Goal: Information Seeking & Learning: Learn about a topic

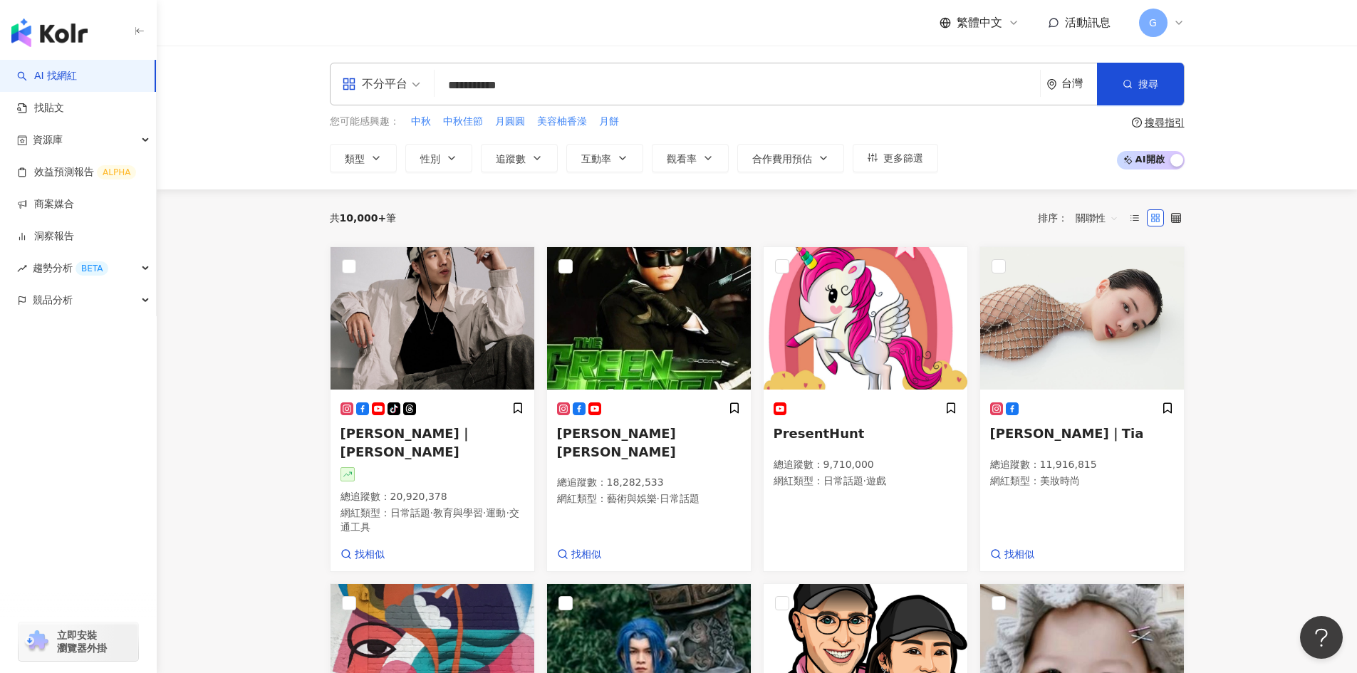
type input "**********"
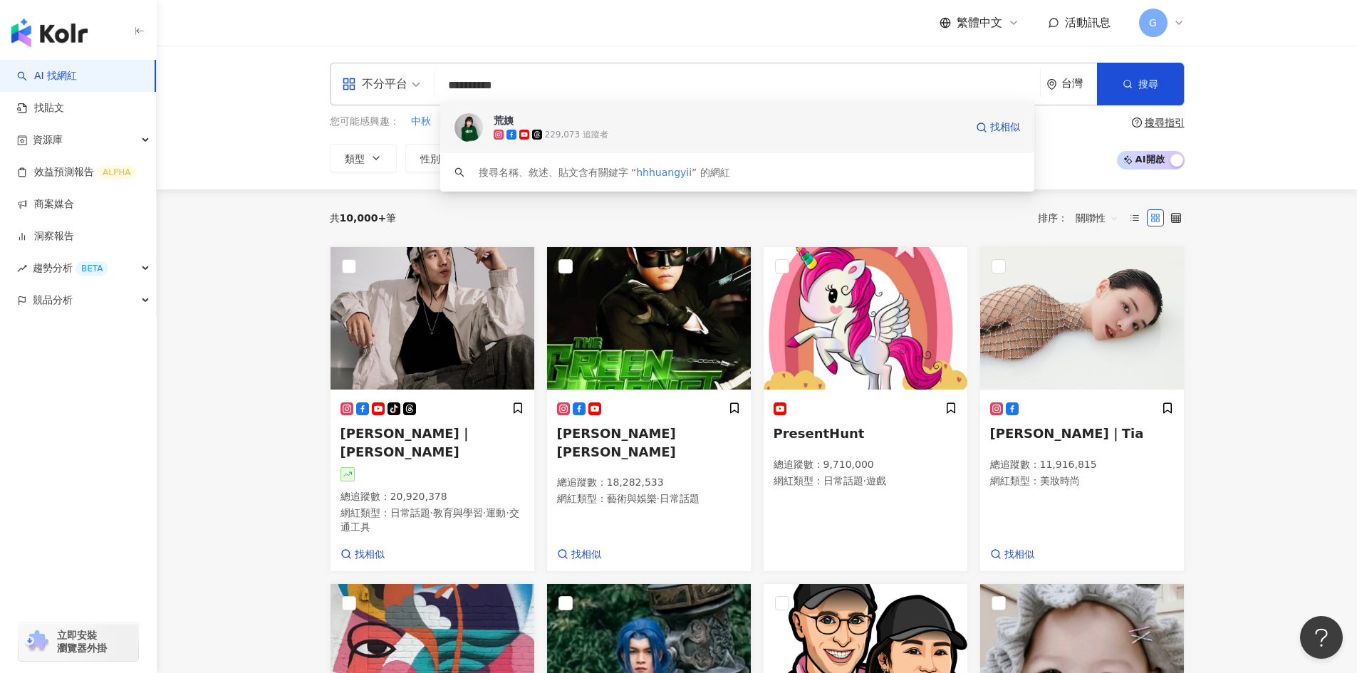
click at [529, 125] on span "荒姨" at bounding box center [730, 120] width 472 height 14
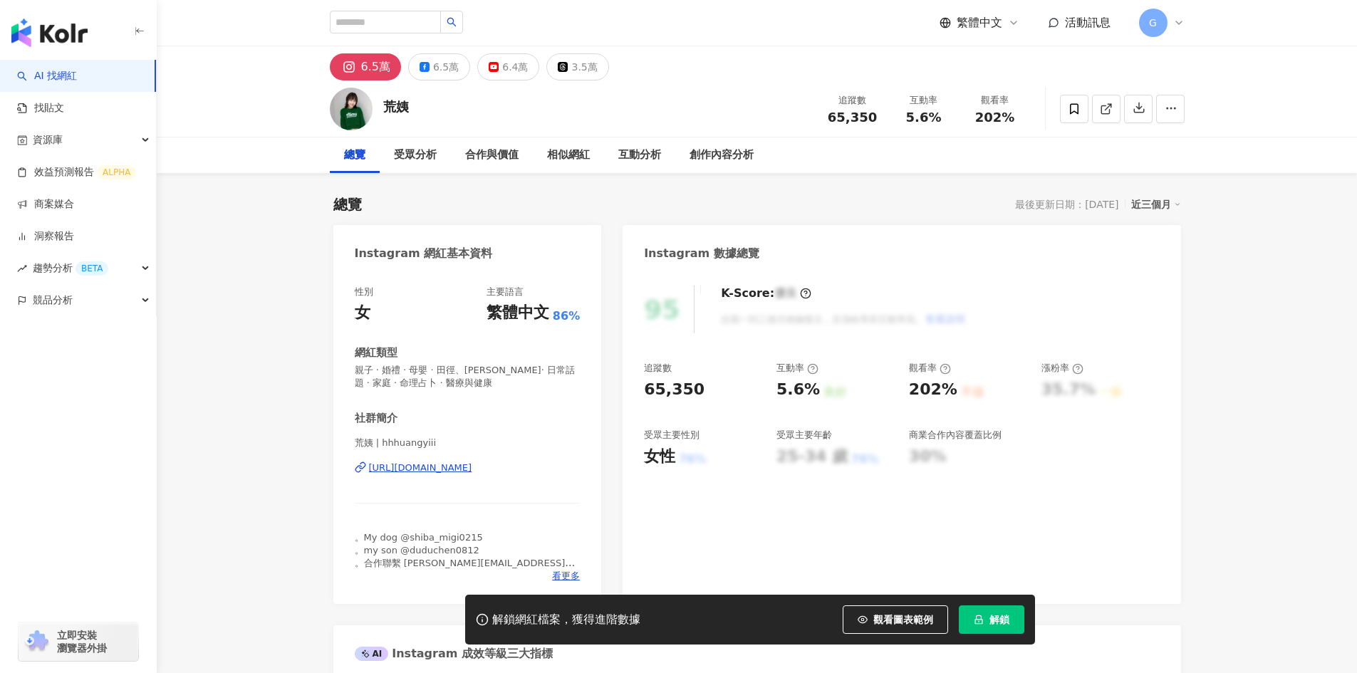
click at [1000, 616] on span "解鎖" at bounding box center [1000, 619] width 20 height 11
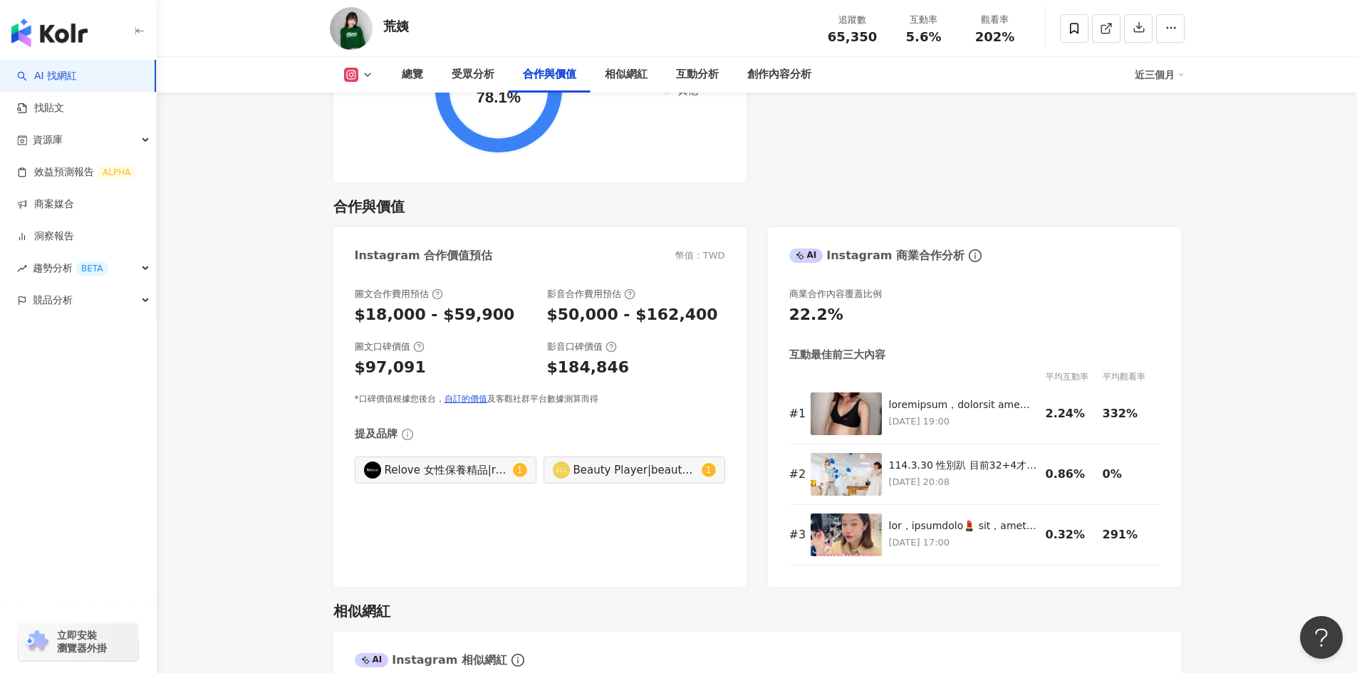
scroll to position [2280, 0]
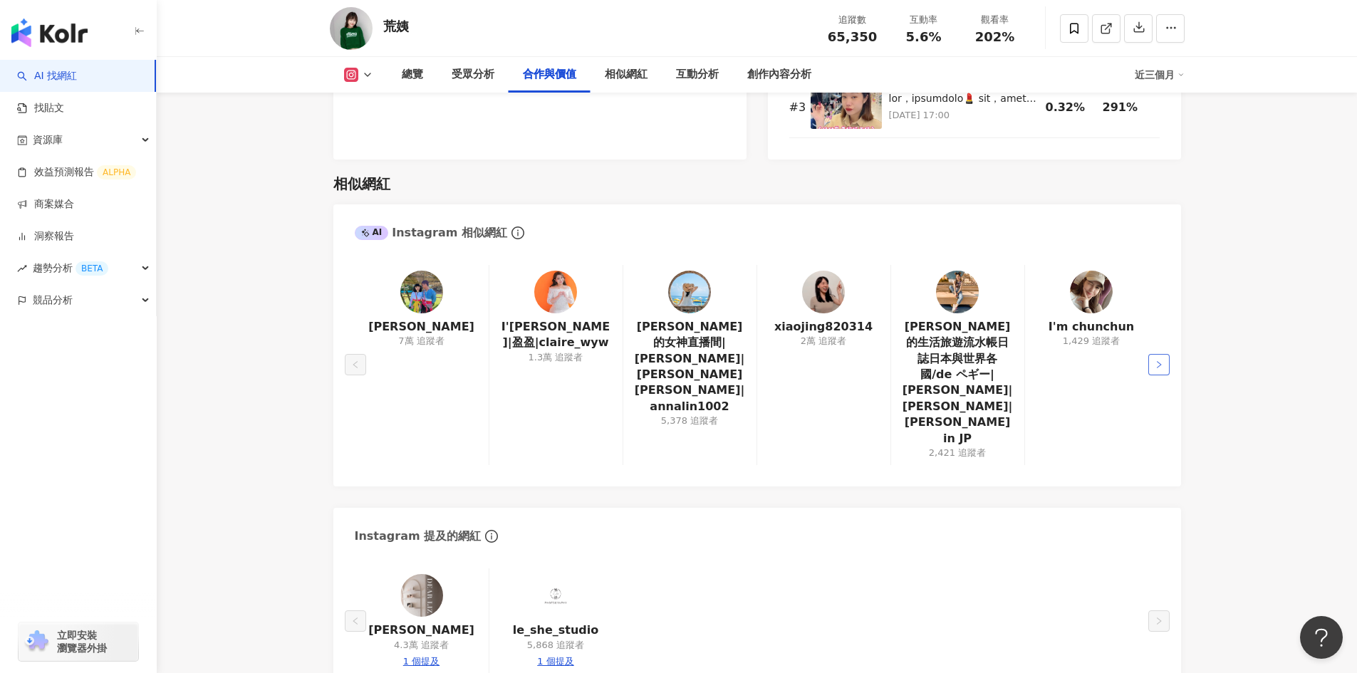
click at [1154, 354] on button "button" at bounding box center [1159, 364] width 21 height 21
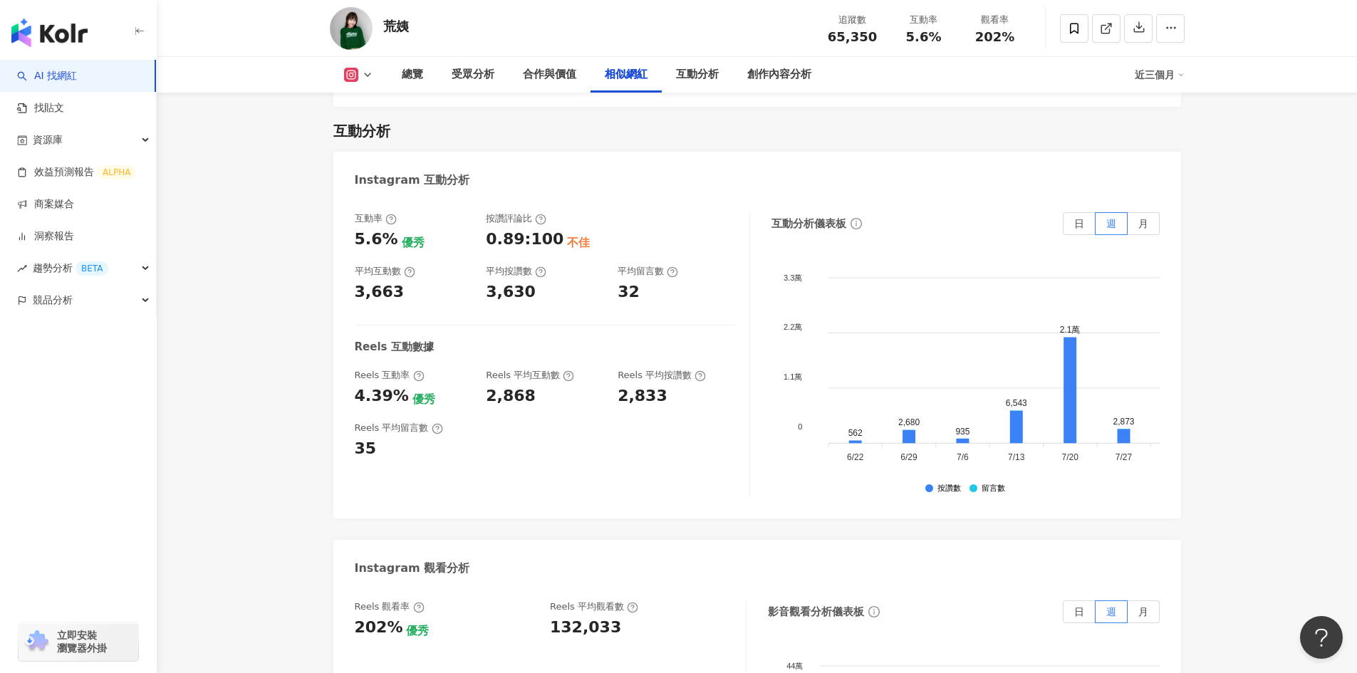
scroll to position [2472, 0]
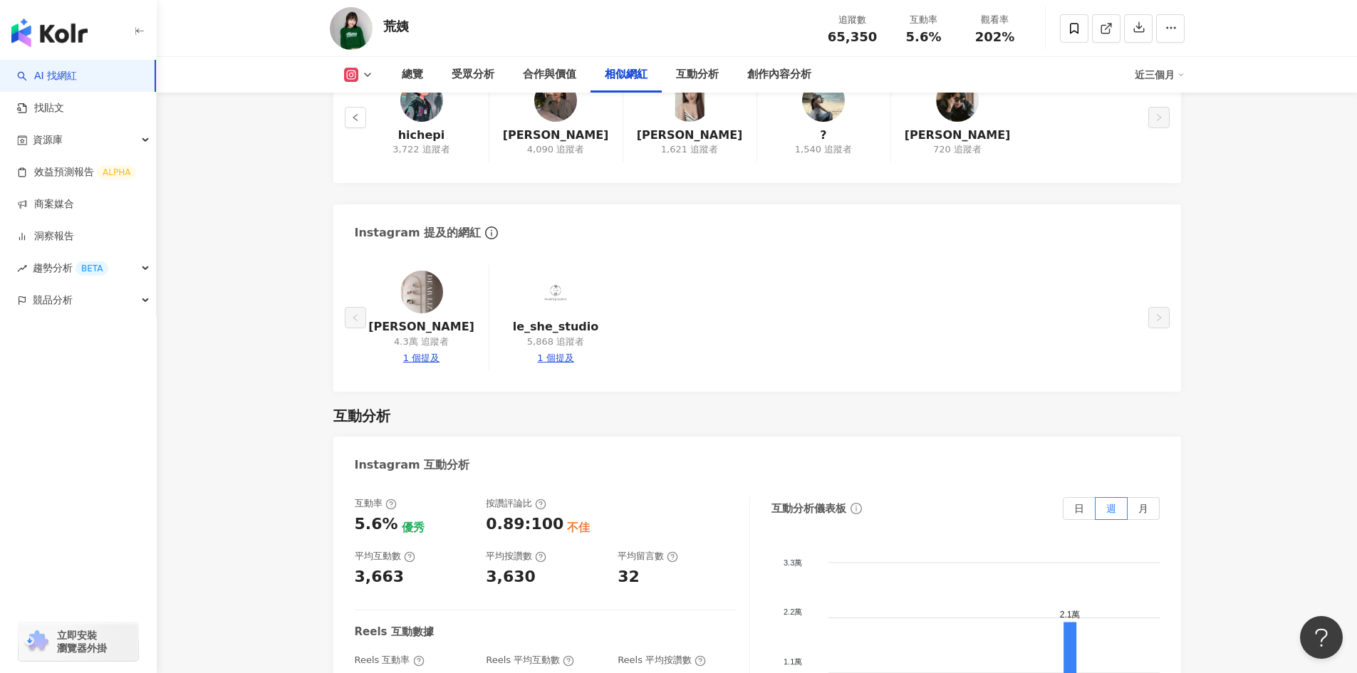
click at [616, 75] on div "相似網紅" at bounding box center [626, 74] width 43 height 17
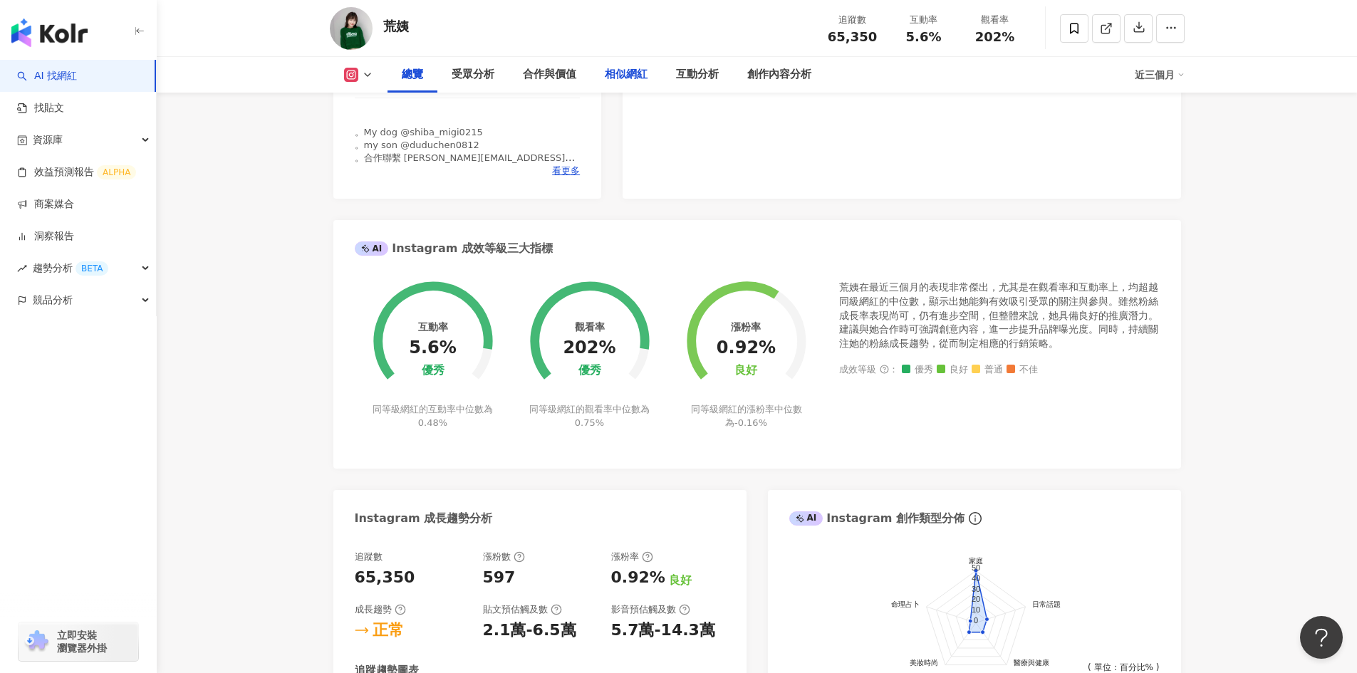
scroll to position [0, 0]
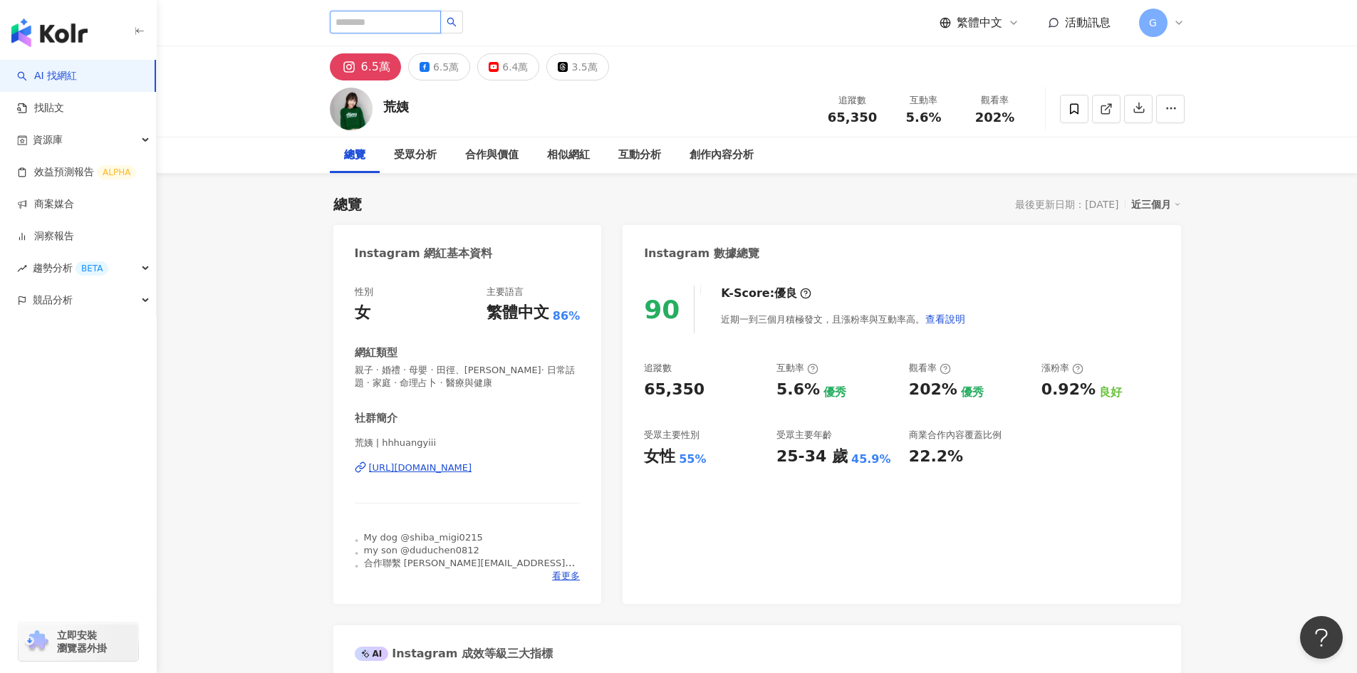
click at [403, 21] on input "search" at bounding box center [385, 22] width 111 height 23
click at [72, 74] on link "AI 找網紅" at bounding box center [47, 76] width 60 height 14
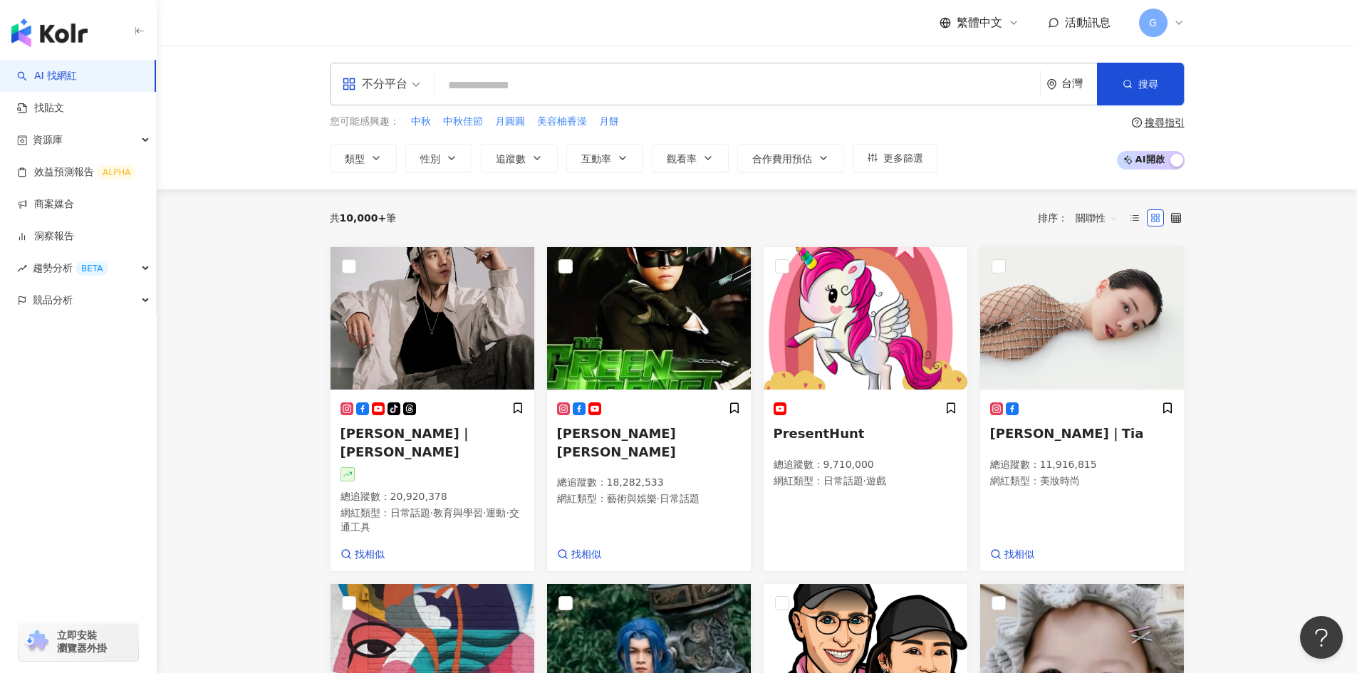
click at [547, 77] on input "search" at bounding box center [737, 85] width 594 height 27
paste input "**********"
type input "**********"
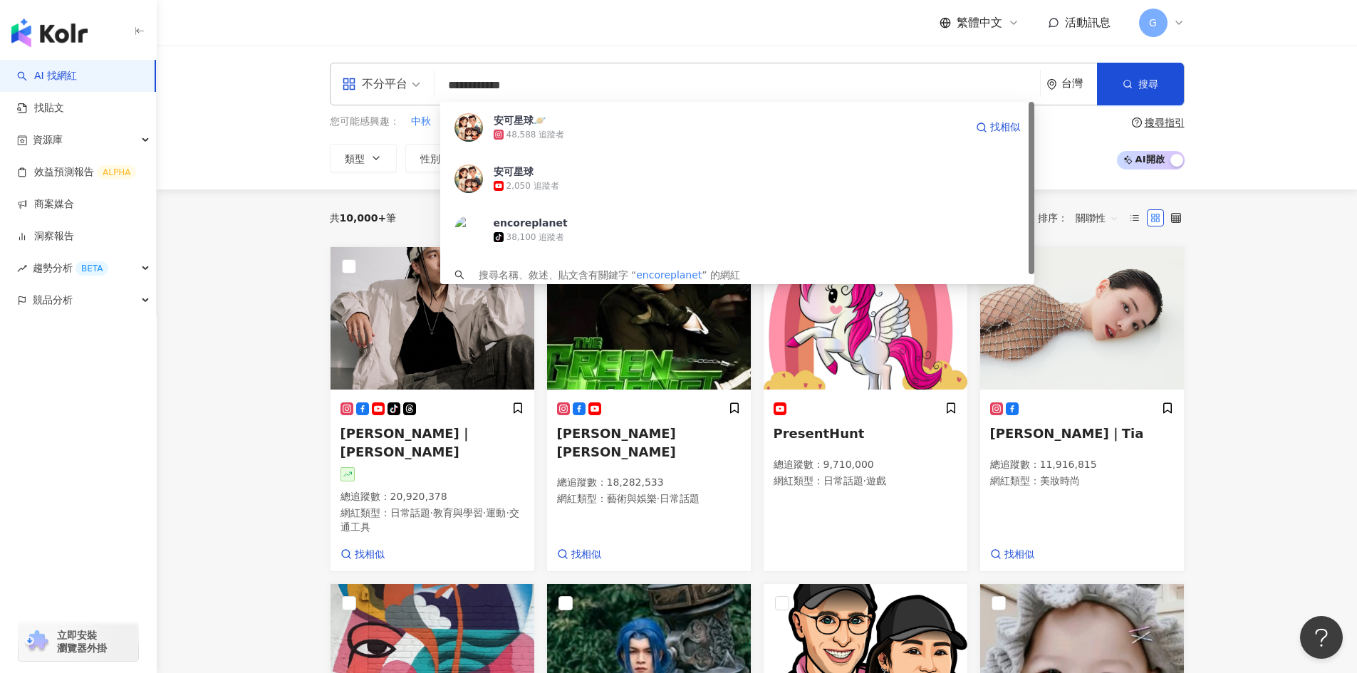
click at [564, 128] on div "48,588 追蹤者" at bounding box center [730, 135] width 472 height 14
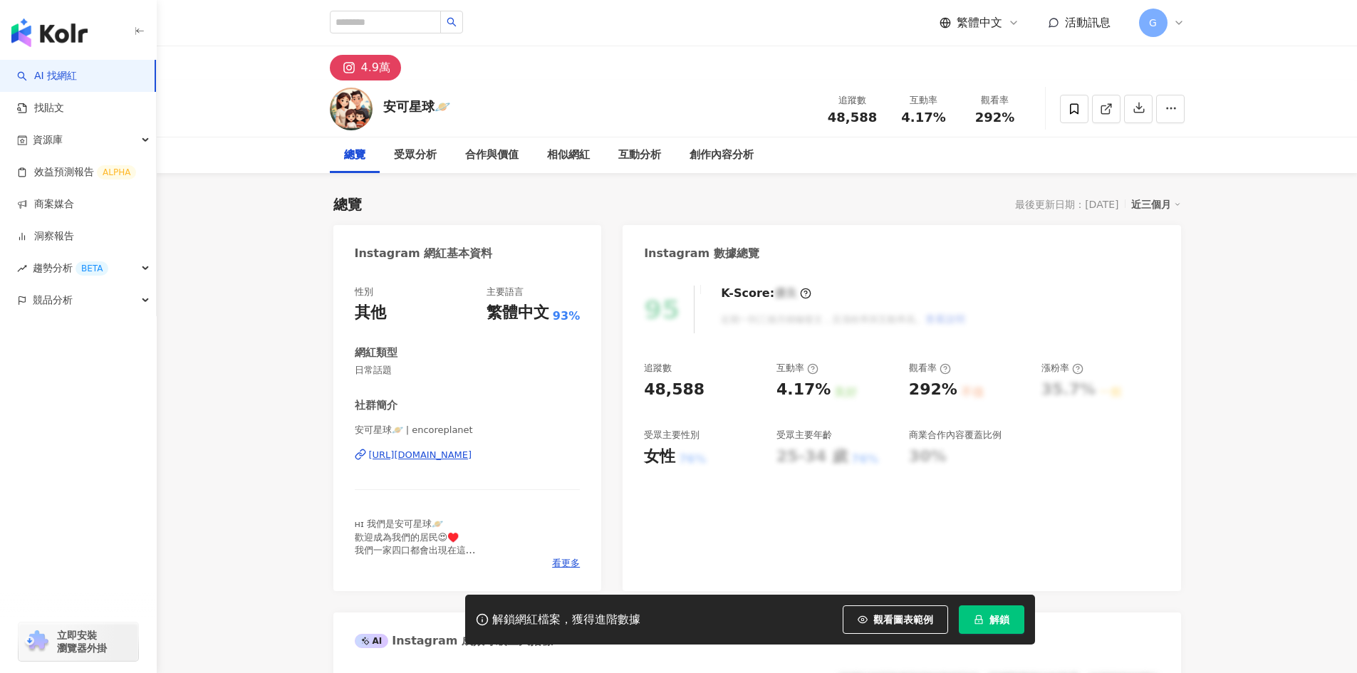
click at [988, 619] on button "解鎖" at bounding box center [992, 620] width 66 height 29
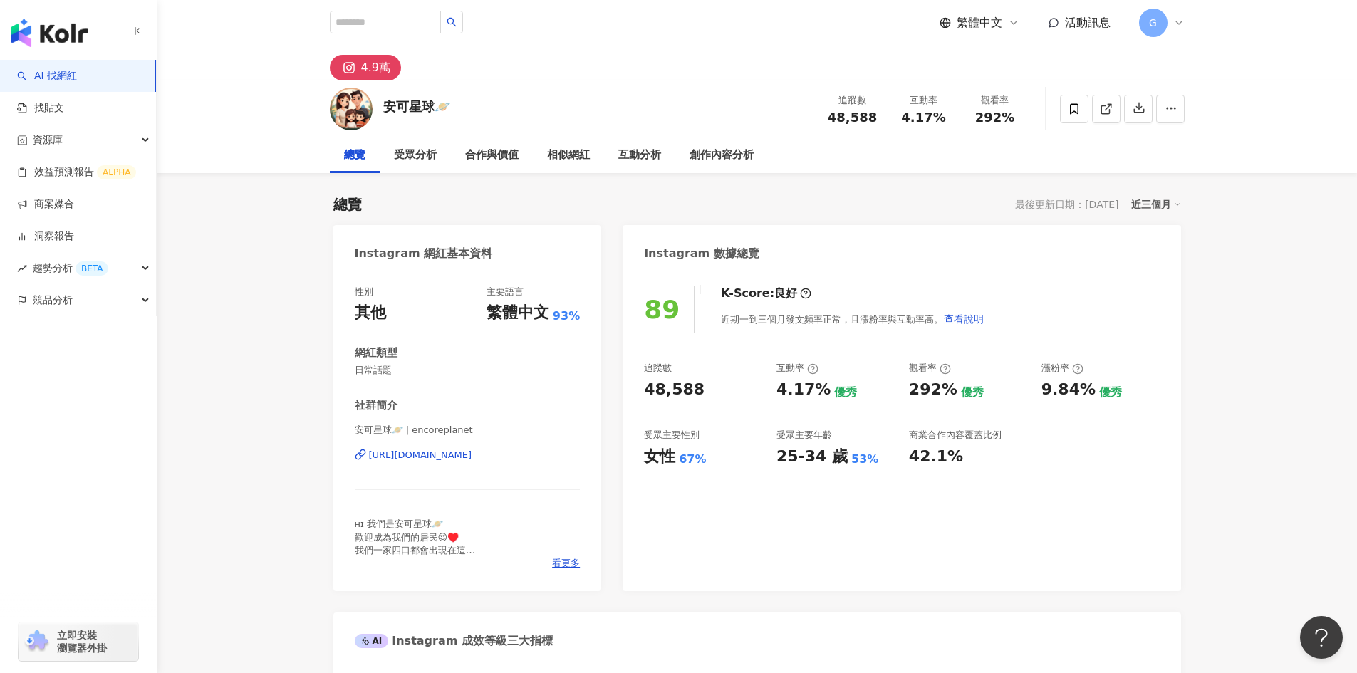
drag, startPoint x: 356, startPoint y: 368, endPoint x: 286, endPoint y: 358, distance: 70.5
click at [430, 363] on div "網紅類型 日常話題" at bounding box center [468, 361] width 226 height 31
click at [395, 16] on input "search" at bounding box center [385, 22] width 111 height 23
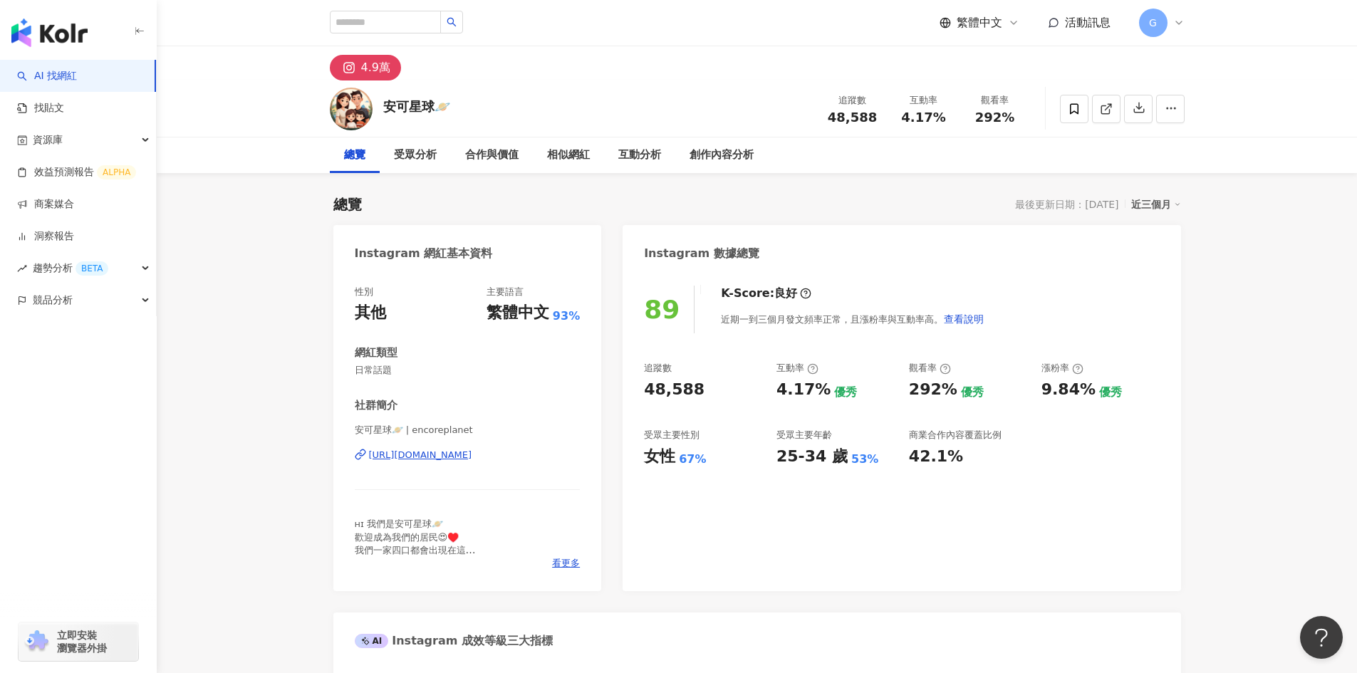
click at [77, 73] on link "AI 找網紅" at bounding box center [47, 76] width 60 height 14
click at [92, 40] on div "button" at bounding box center [78, 30] width 157 height 60
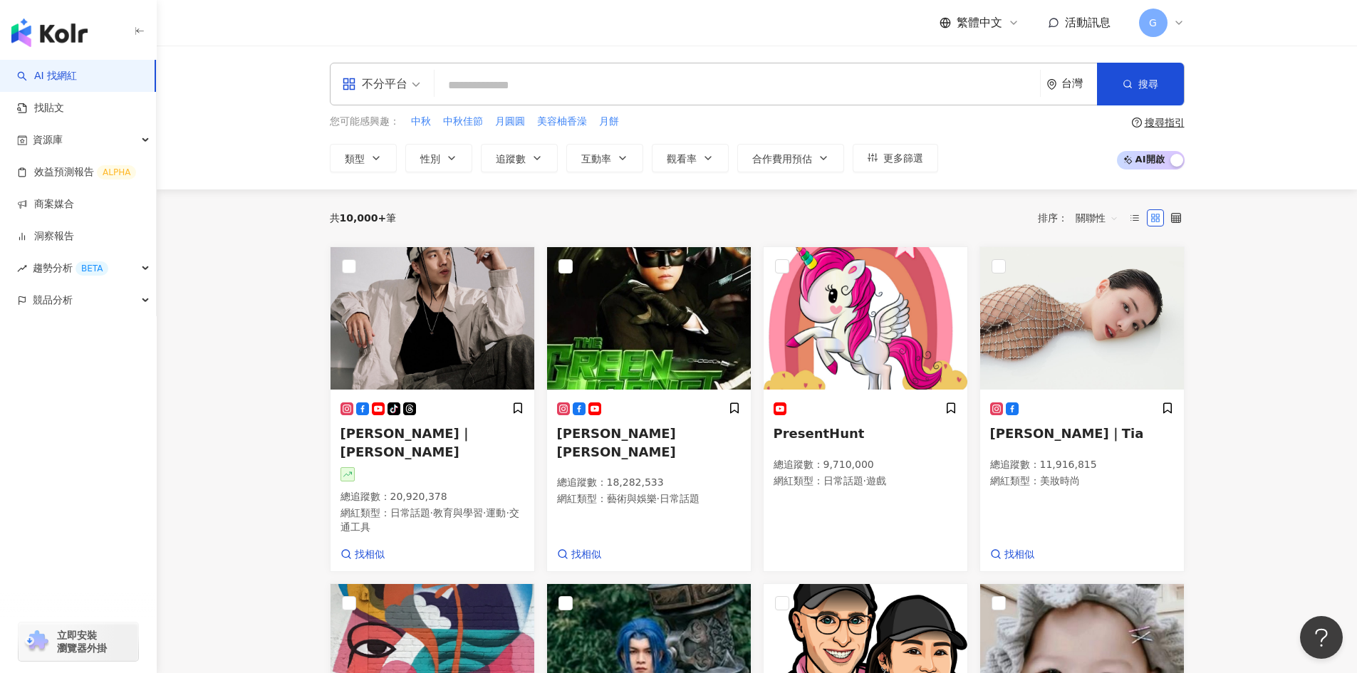
click at [514, 86] on input "search" at bounding box center [737, 85] width 594 height 27
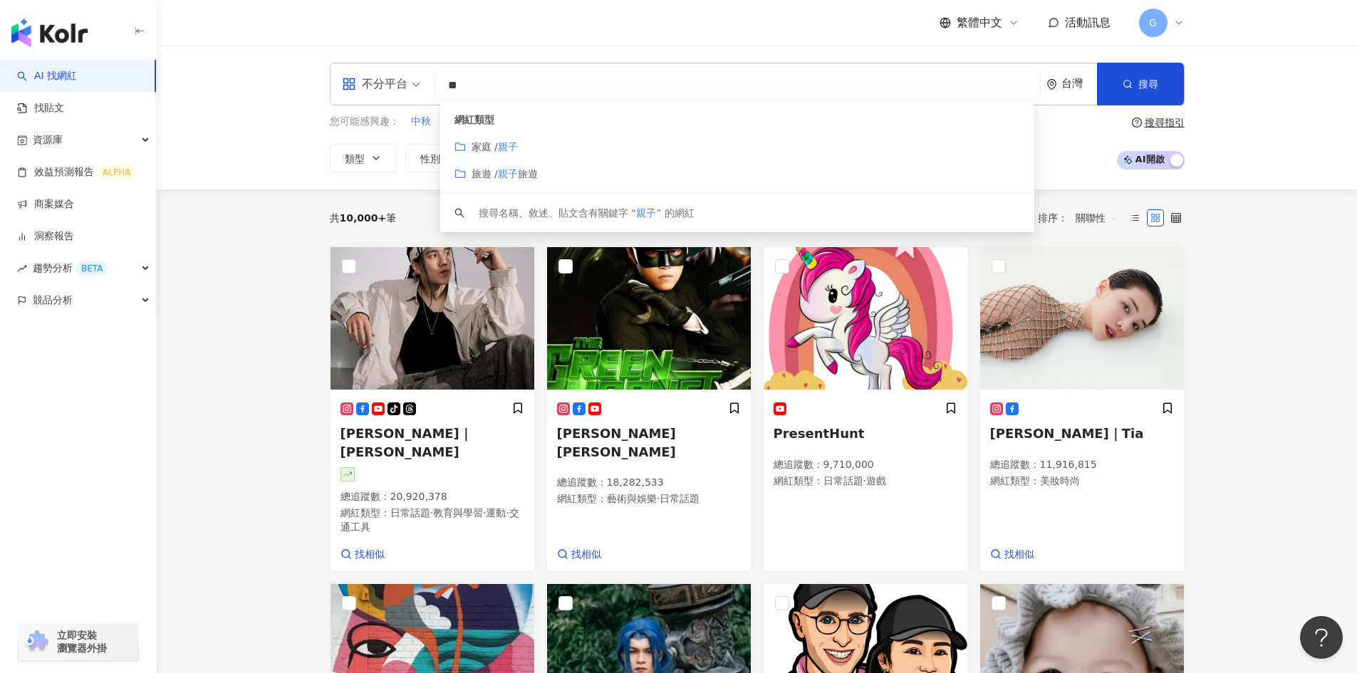
type input "**"
click at [481, 141] on div "您可能感興趣： 中秋 中秋佳節 月圓圓 美容柚香澡 月餅 類型 性別 追蹤數 互動率 觀看率 合作費用預估 更多篩選" at bounding box center [634, 143] width 609 height 58
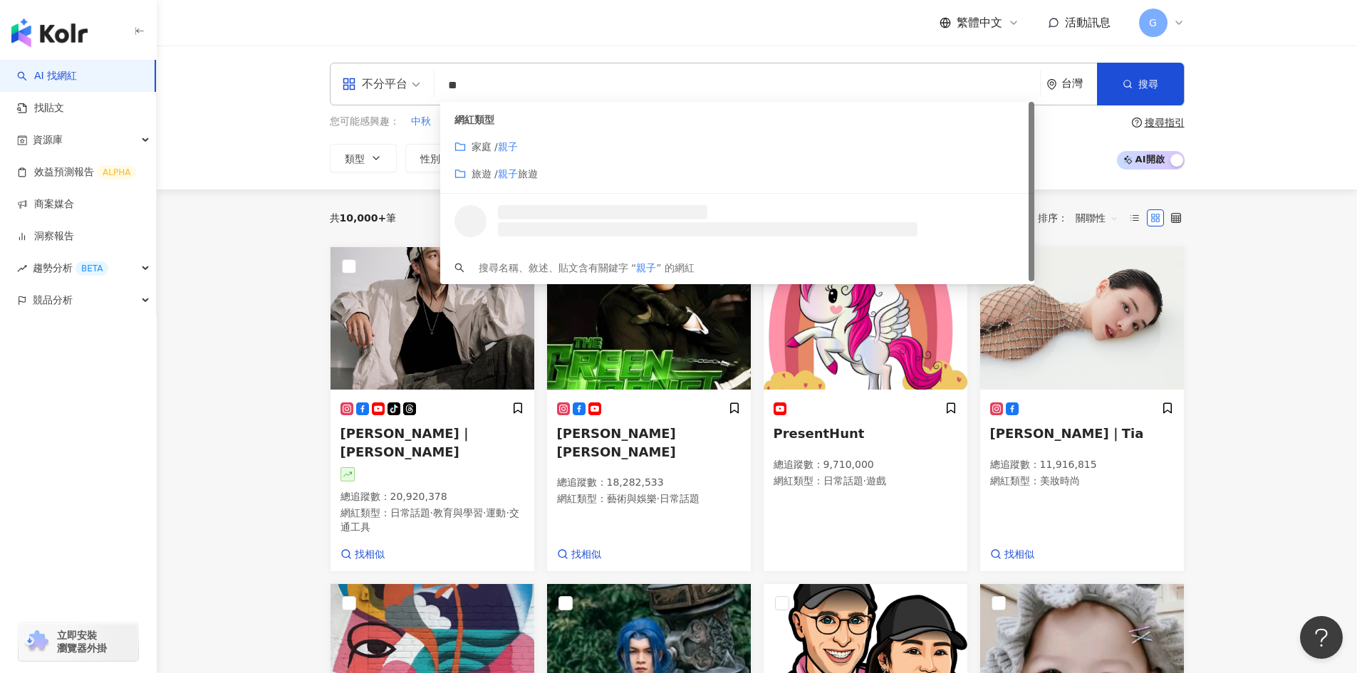
click at [512, 150] on mark "親子" at bounding box center [508, 146] width 20 height 11
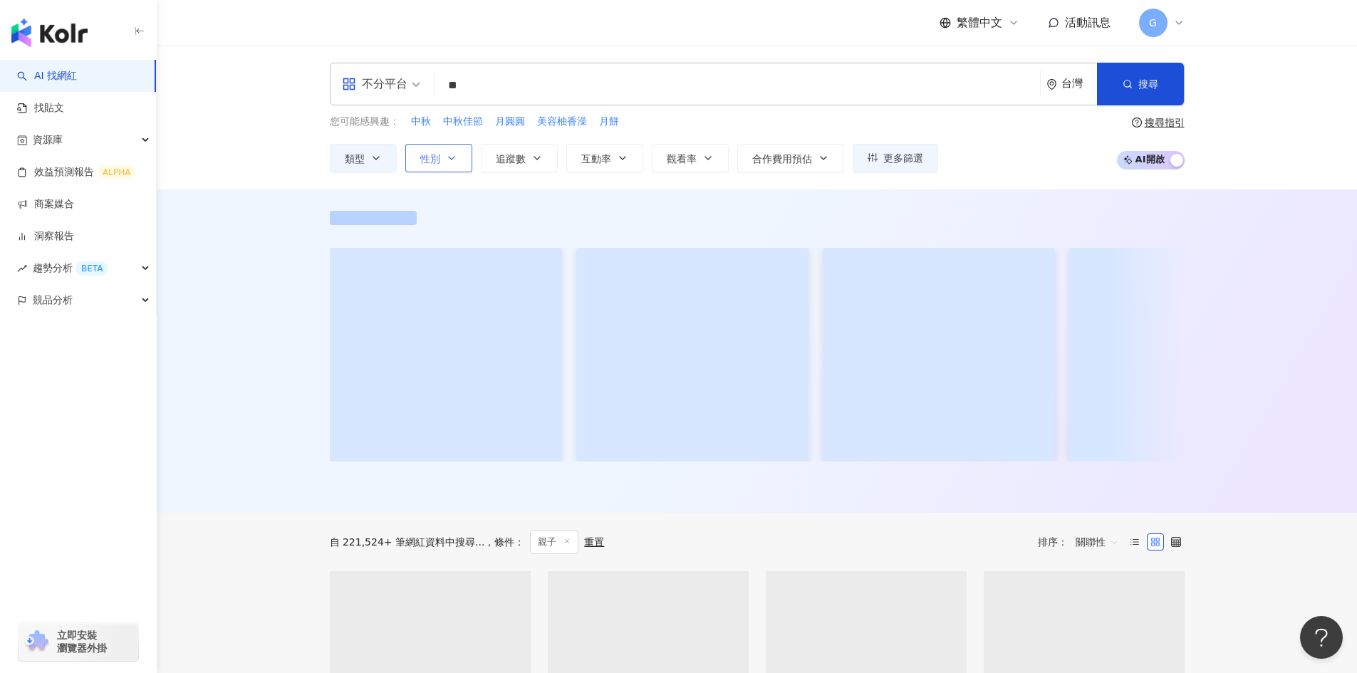
click at [440, 167] on button "性別" at bounding box center [438, 158] width 67 height 29
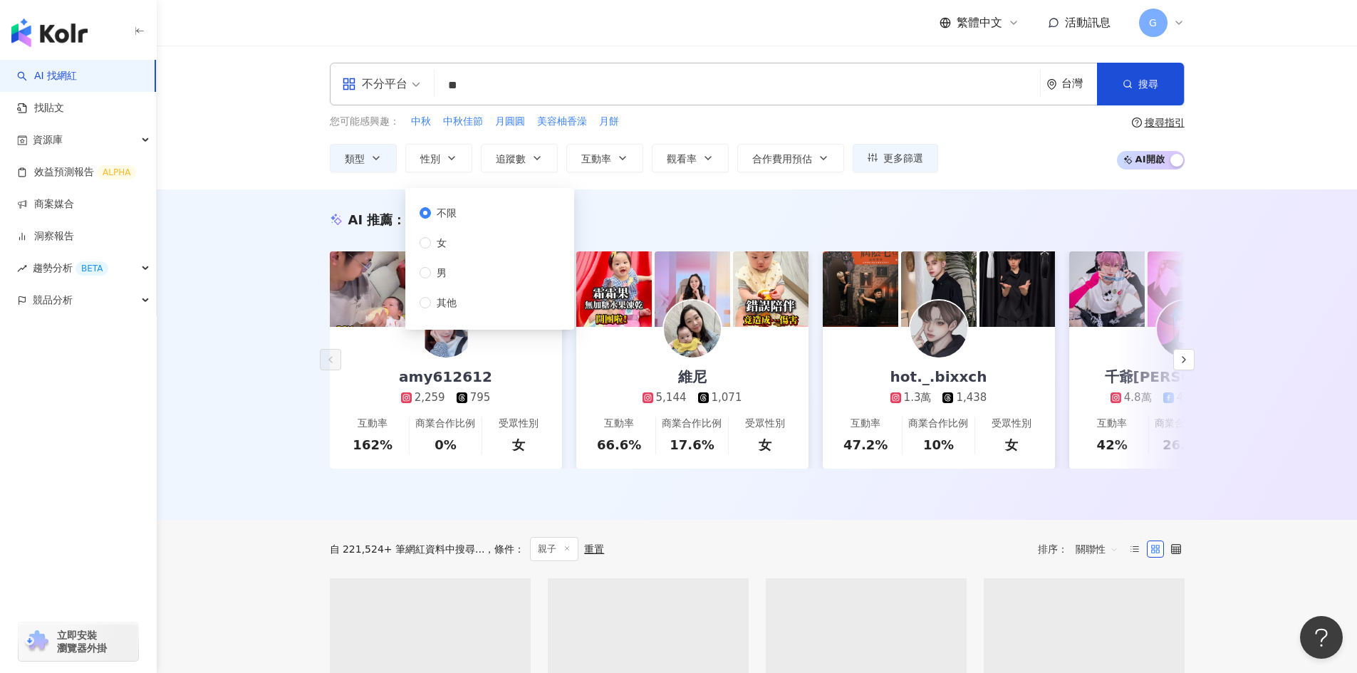
click at [282, 172] on div "不分平台 ** 台灣 搜尋 customizedTag loading 網紅類型 家庭 / 親子 旅遊 / 親子 旅遊 搜尋名稱、敘述、貼文含有關鍵字 “ 親…" at bounding box center [757, 118] width 1201 height 144
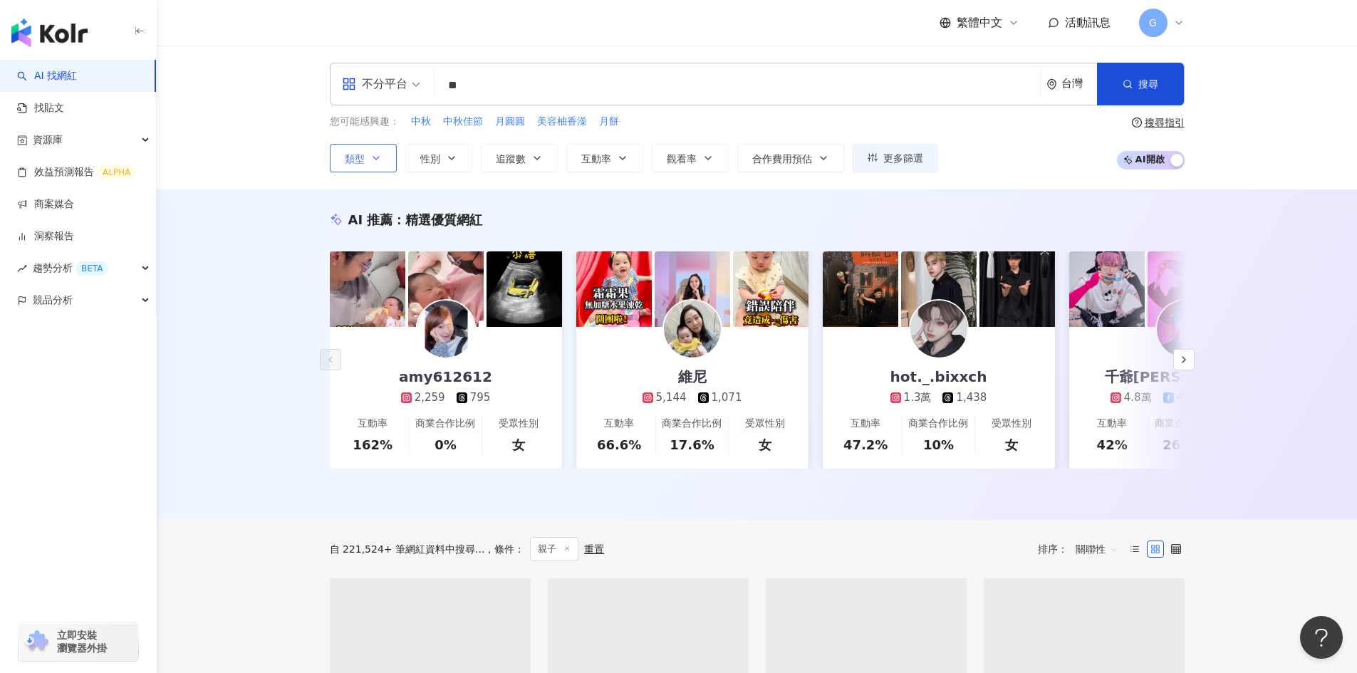
click at [350, 160] on span "類型" at bounding box center [355, 158] width 20 height 11
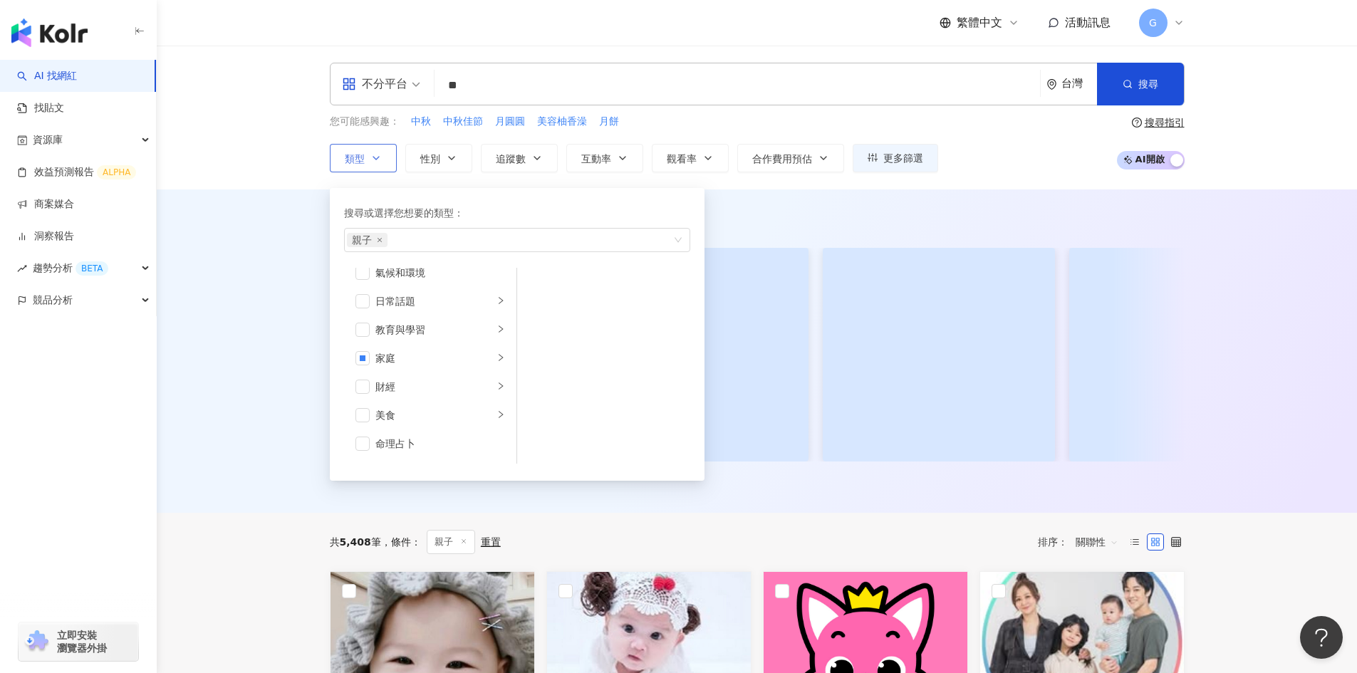
scroll to position [84, 0]
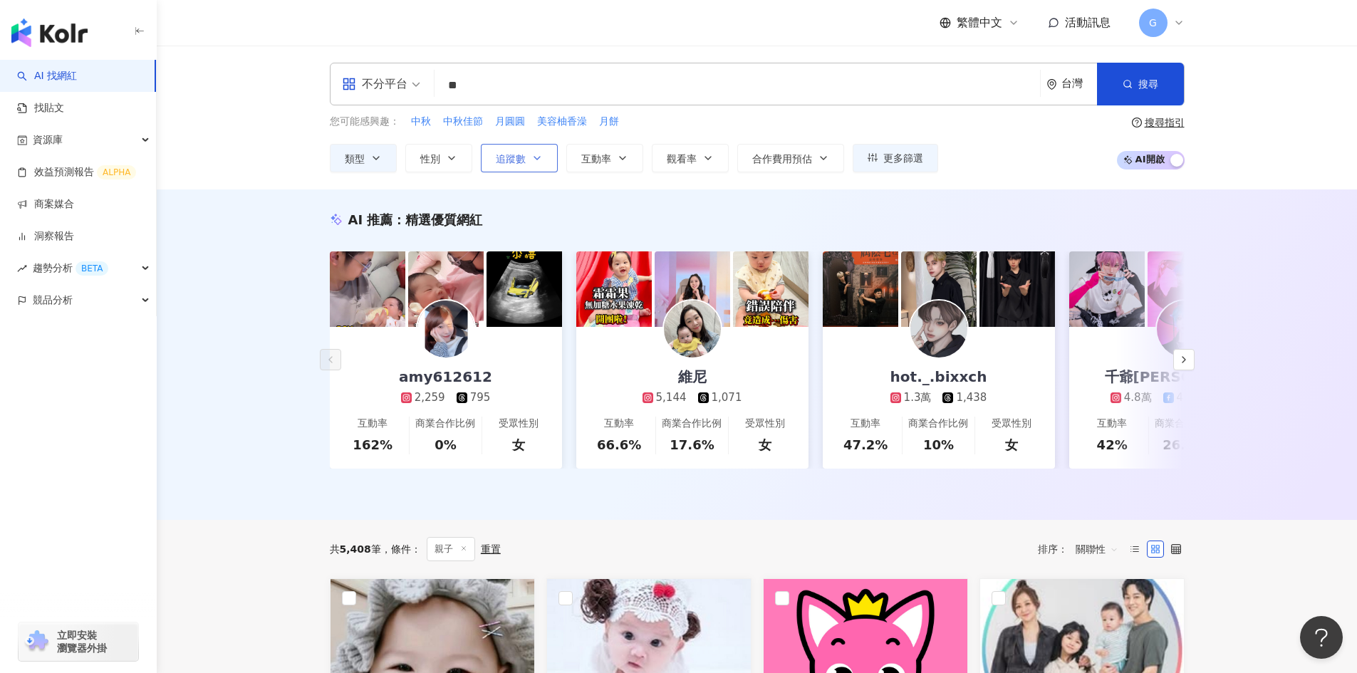
click at [521, 159] on span "追蹤數" at bounding box center [511, 158] width 30 height 11
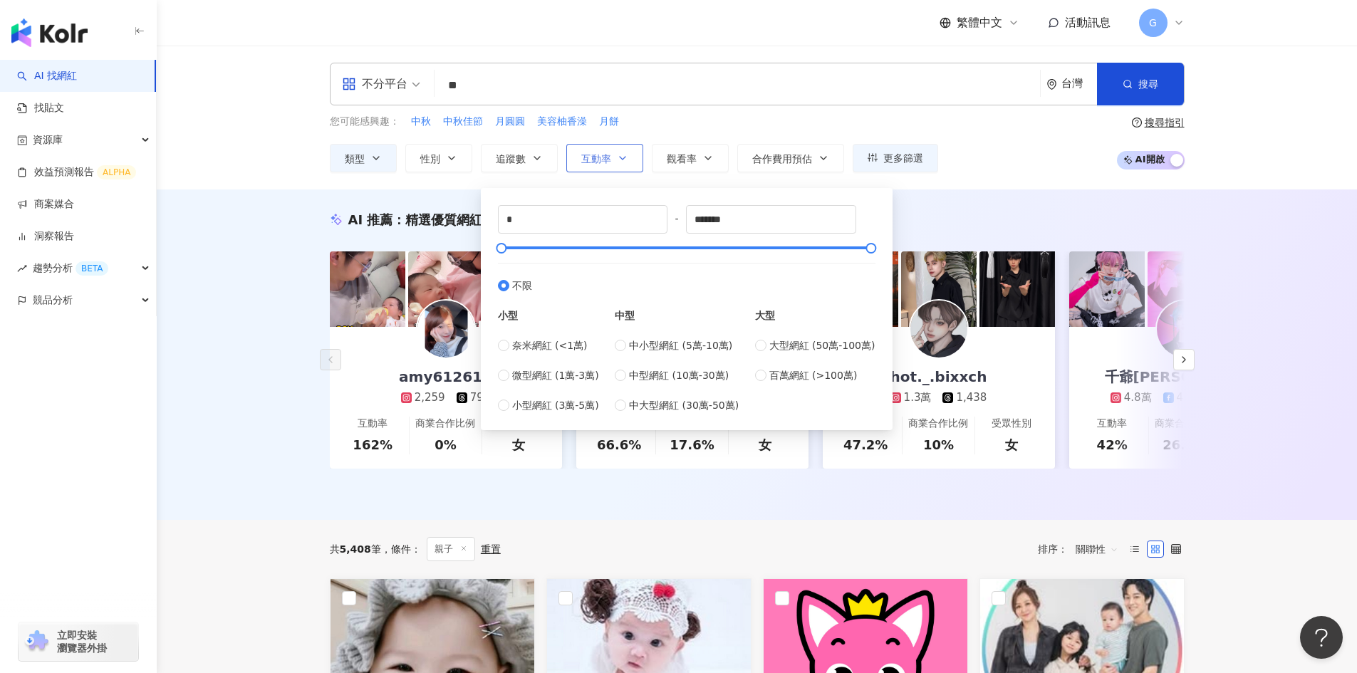
click at [589, 158] on span "互動率" at bounding box center [596, 158] width 30 height 11
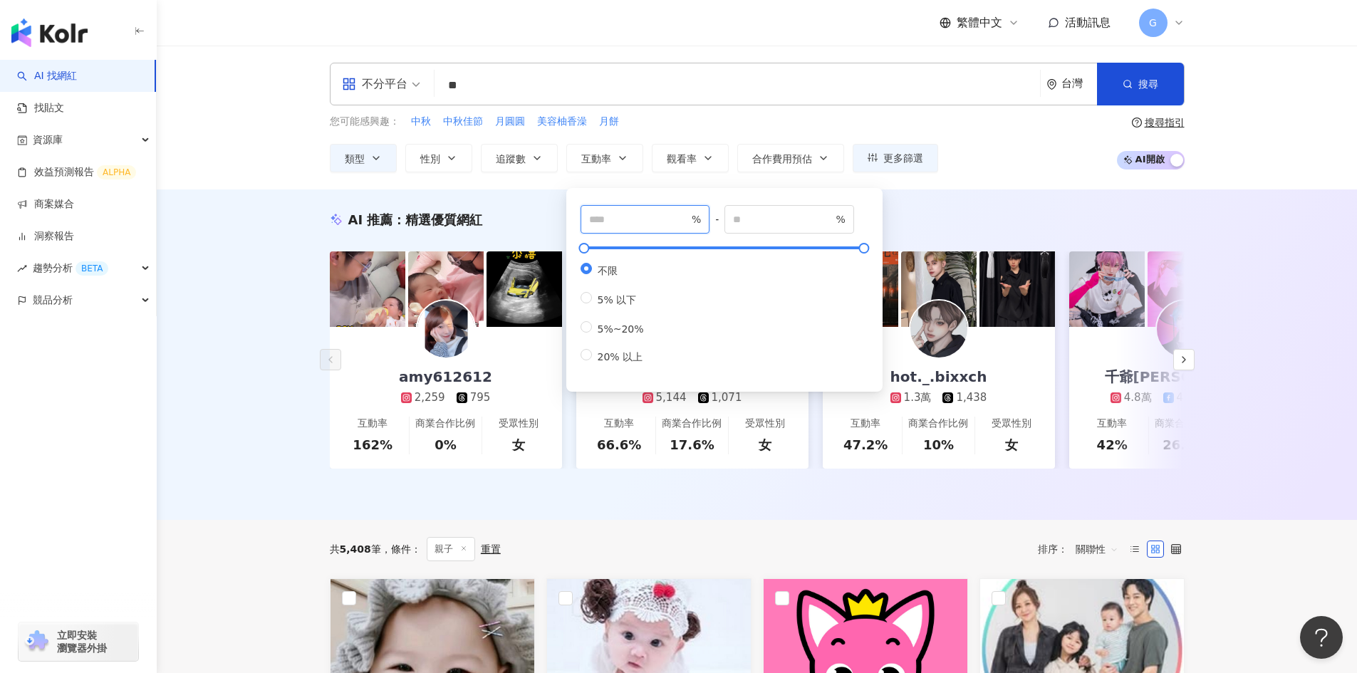
click at [633, 227] on input "number" at bounding box center [639, 220] width 100 height 16
type input "*"
drag, startPoint x: 616, startPoint y: 224, endPoint x: 548, endPoint y: 224, distance: 67.7
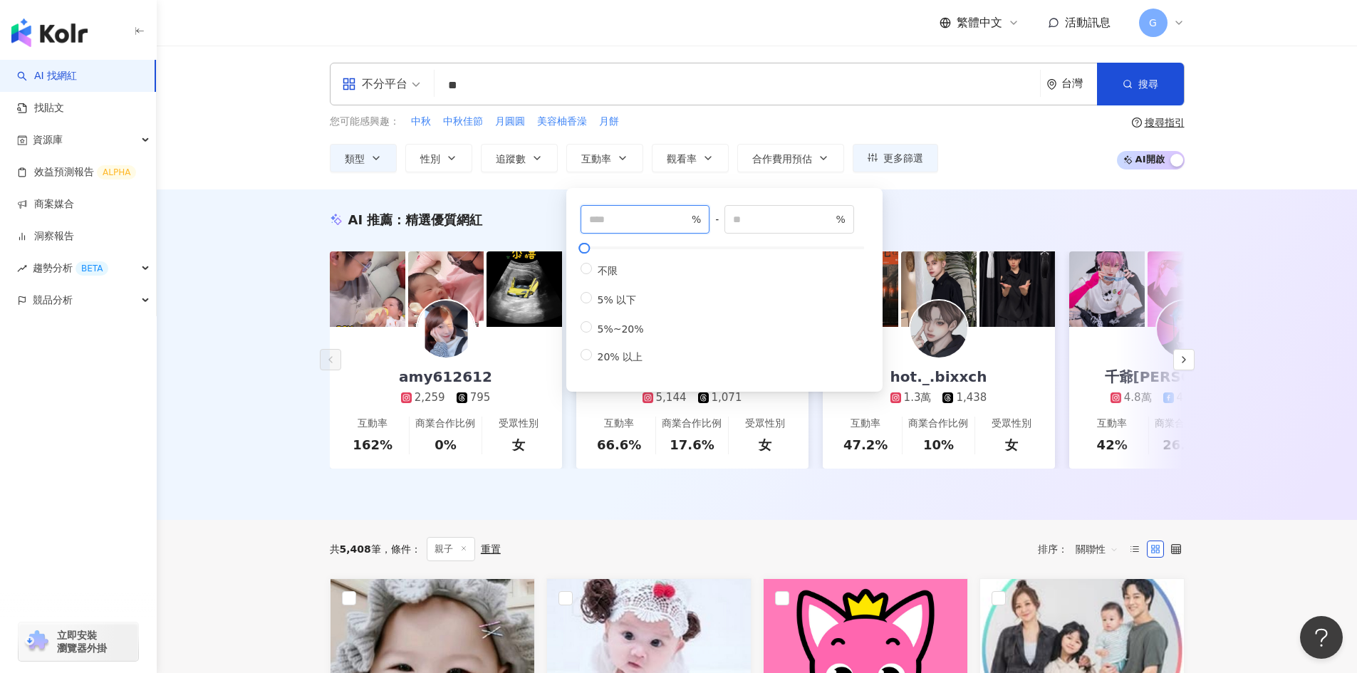
type input "*"
click at [872, 227] on div "* % - * % 不限 5% 以下 5%~20% 20% 以上" at bounding box center [724, 290] width 299 height 187
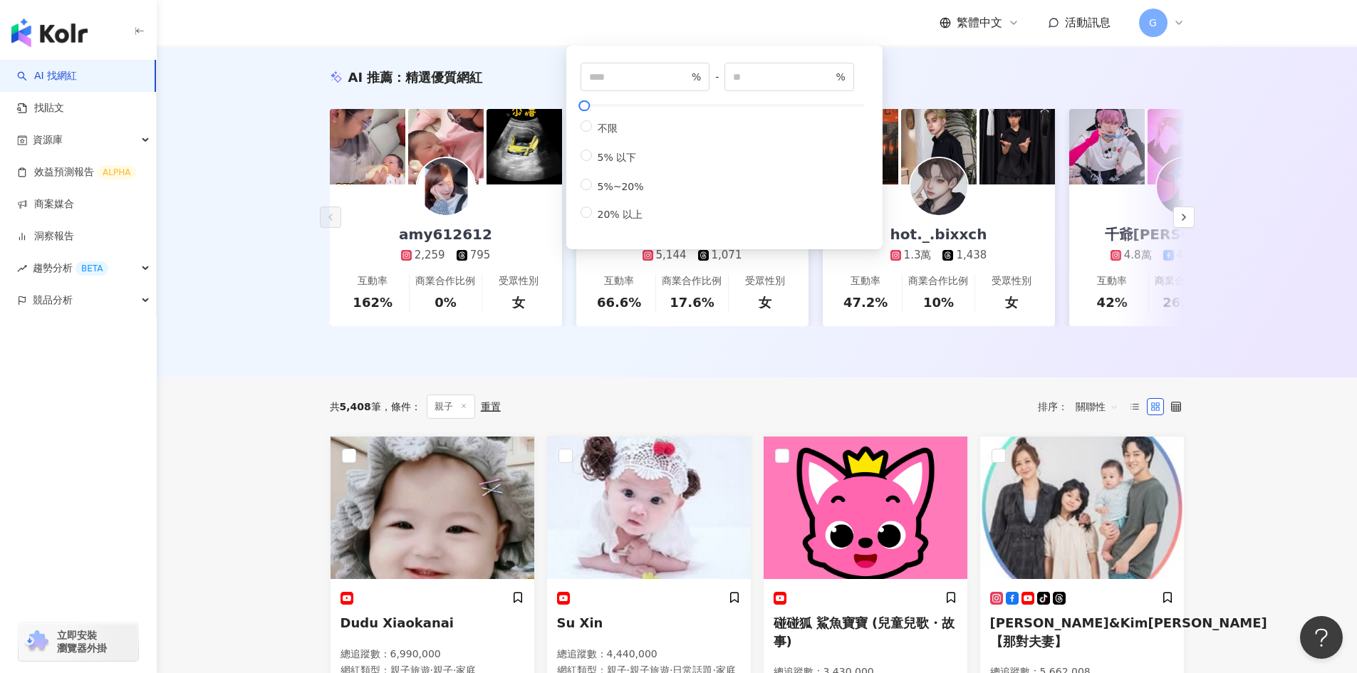
scroll to position [0, 0]
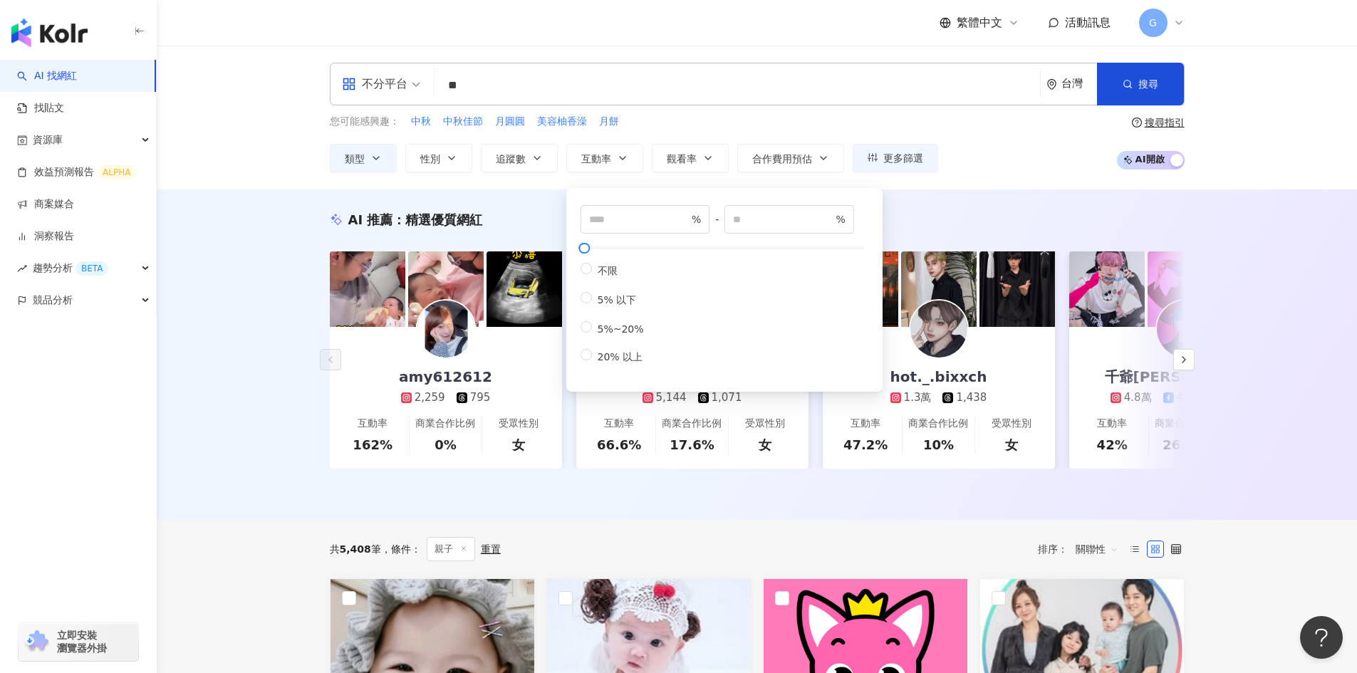
click at [964, 185] on div "不分平台 ** 台灣 搜尋 customizedTag loading 網紅類型 家庭 / 親子 旅遊 / 親子 旅遊 搜尋名稱、敘述、貼文含有關鍵字 “ 親…" at bounding box center [757, 118] width 1201 height 144
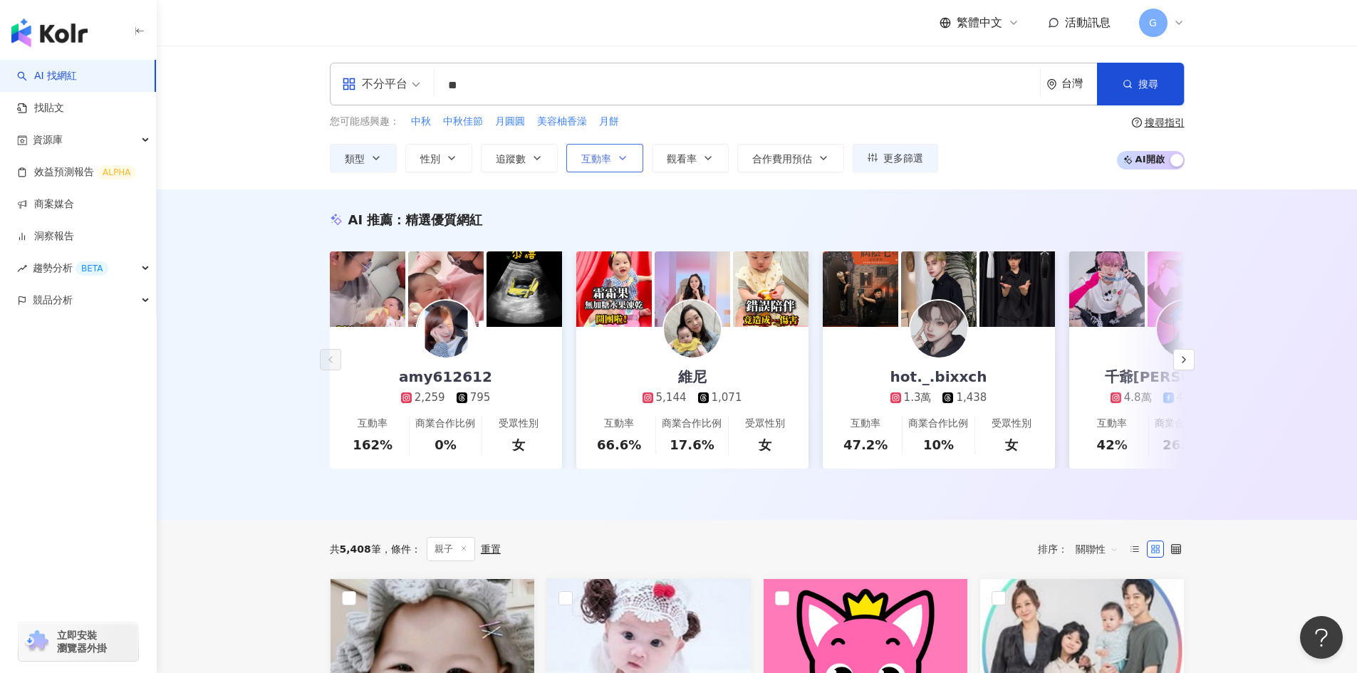
click at [609, 147] on button "互動率" at bounding box center [605, 158] width 77 height 29
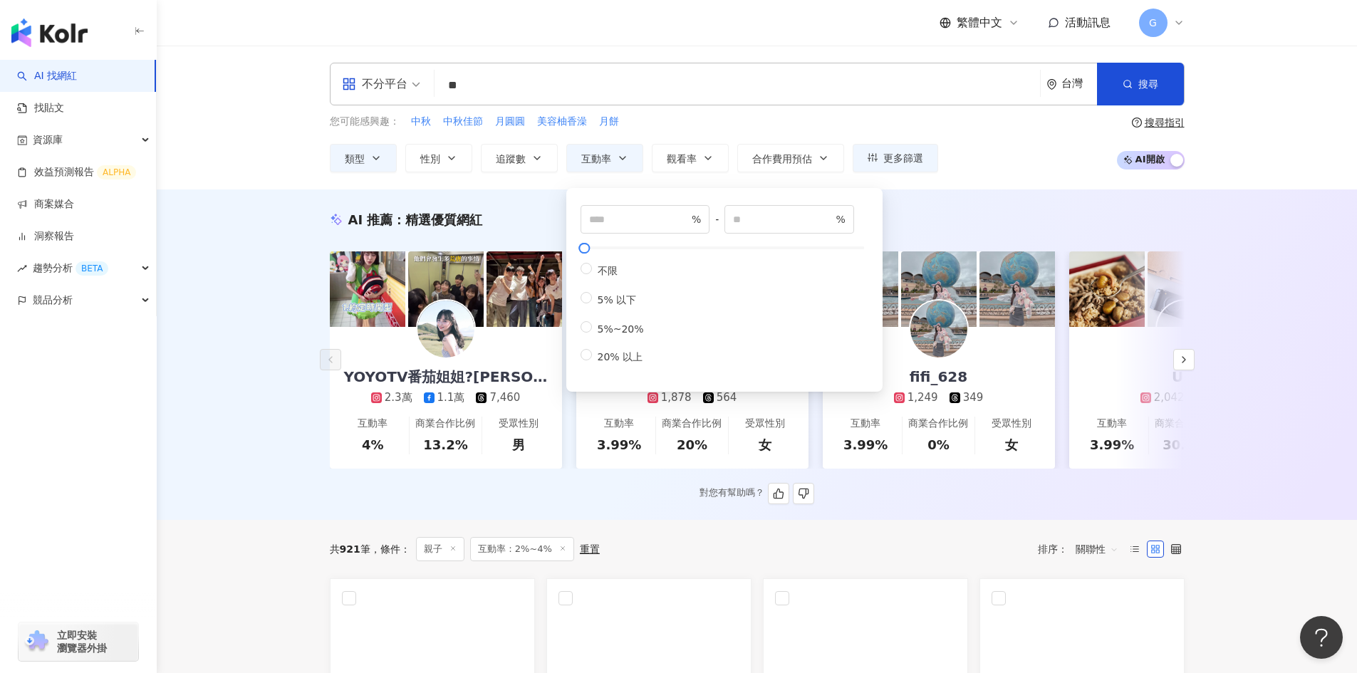
click at [964, 211] on div "AI 推薦 ： 精選優質網紅" at bounding box center [757, 220] width 855 height 18
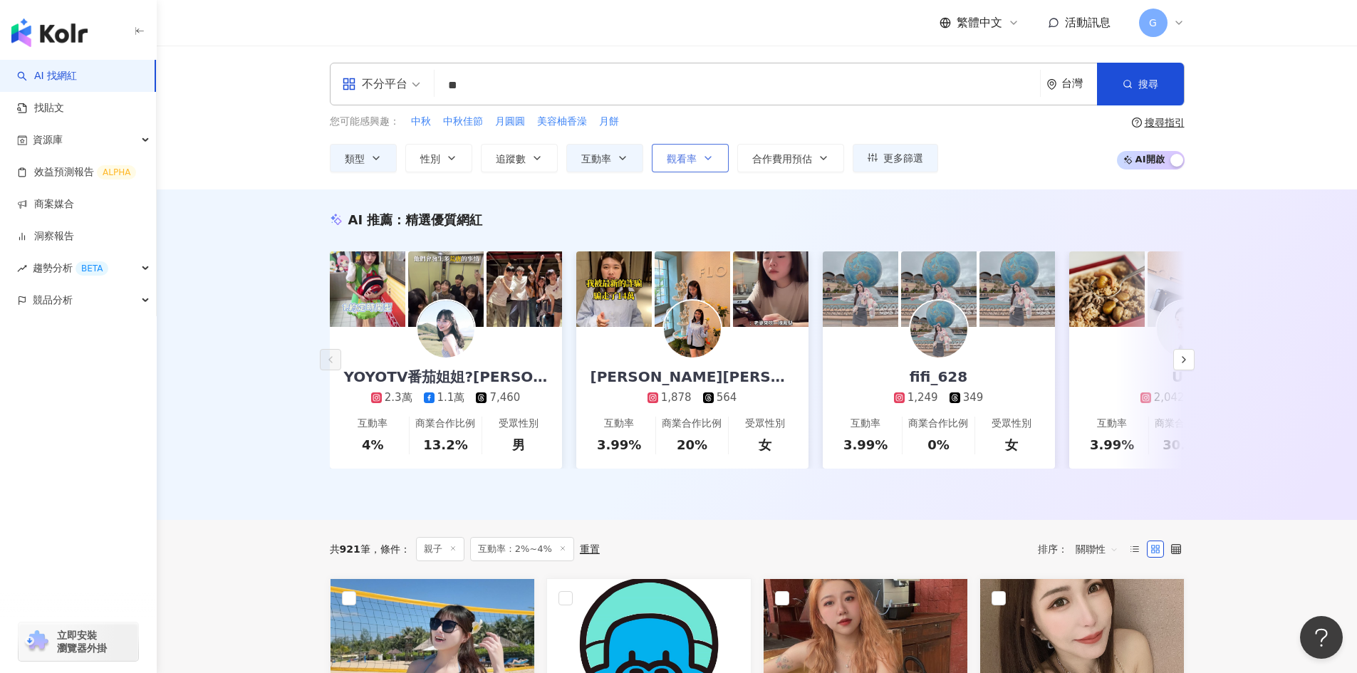
click at [688, 154] on span "觀看率" at bounding box center [682, 158] width 30 height 11
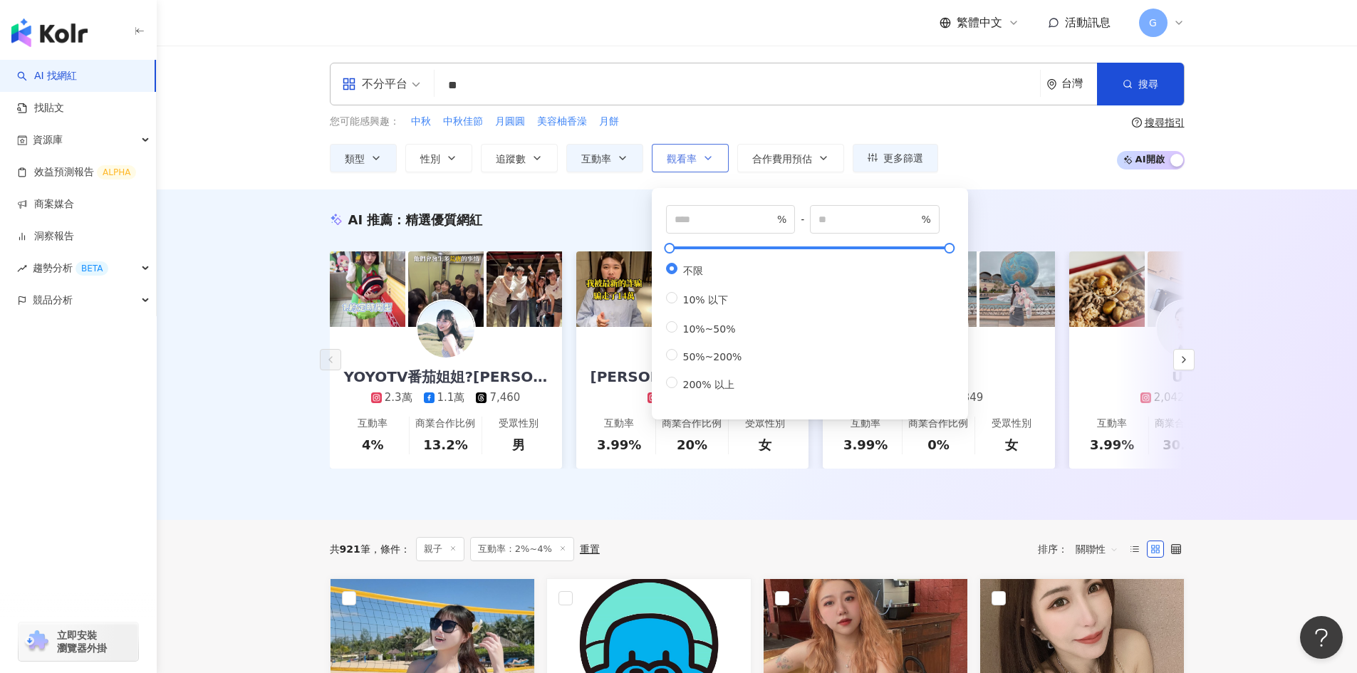
click at [696, 155] on span "觀看率" at bounding box center [682, 158] width 30 height 11
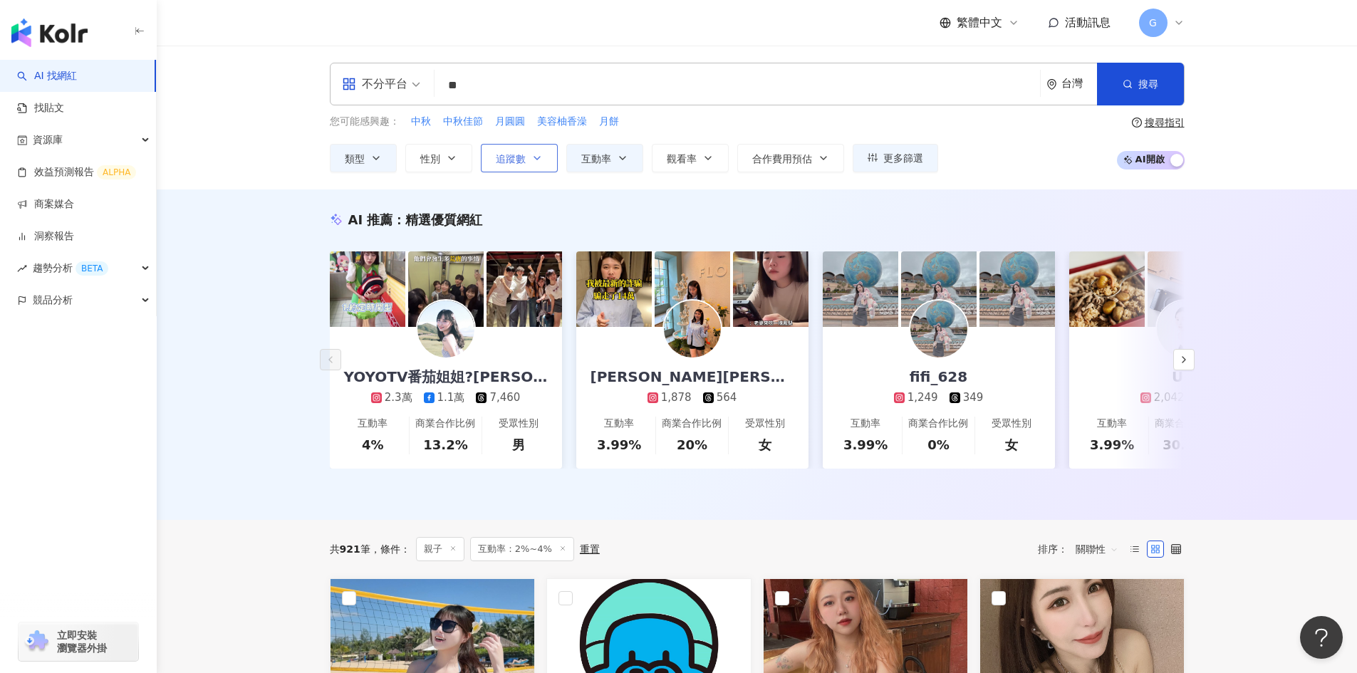
click at [552, 153] on button "追蹤數" at bounding box center [519, 158] width 77 height 29
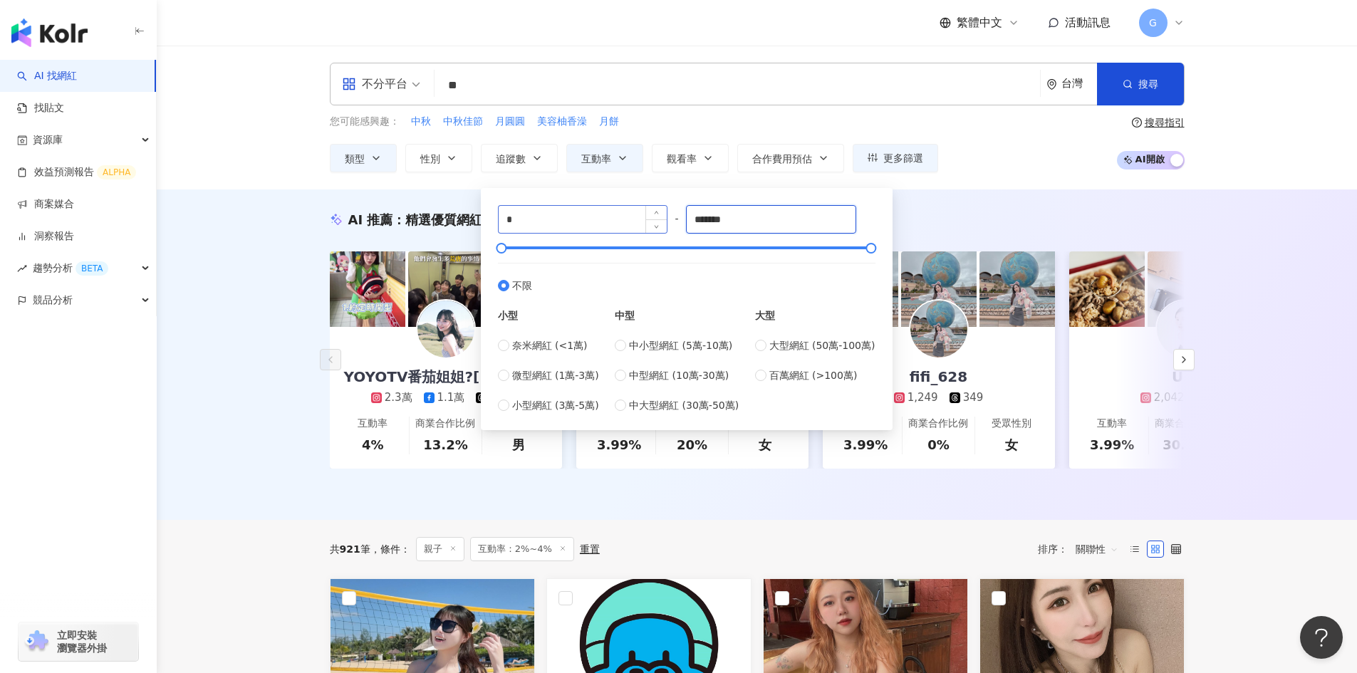
drag, startPoint x: 747, startPoint y: 221, endPoint x: 640, endPoint y: 221, distance: 106.9
click at [638, 221] on div "* - ******* 不限 小型 奈米網紅 (<1萬) 微型網紅 (1萬-3萬) 小型網紅 (3萬-5萬) 中型 中小型網紅 (5萬-10萬) 中型網紅 (…" at bounding box center [687, 309] width 378 height 208
type input "******"
click at [705, 340] on span "中小型網紅 (5萬-10萬)" at bounding box center [680, 346] width 103 height 16
type input "*****"
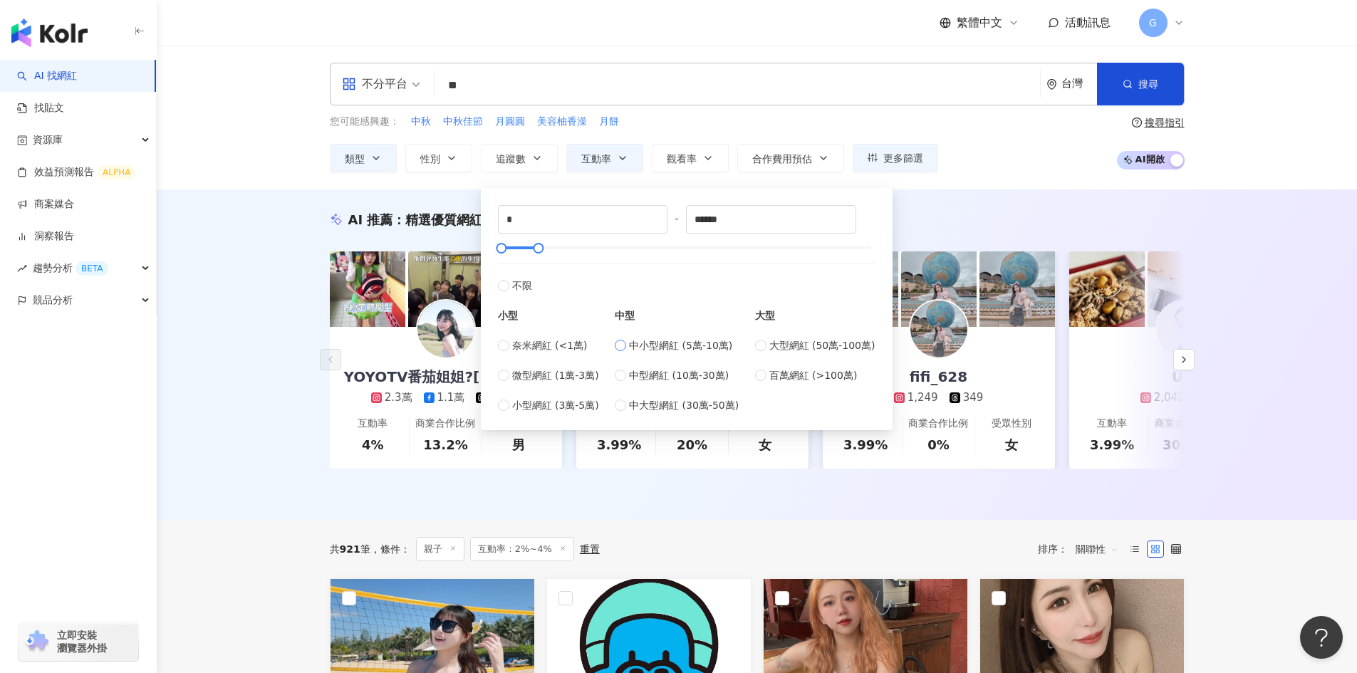
type input "*****"
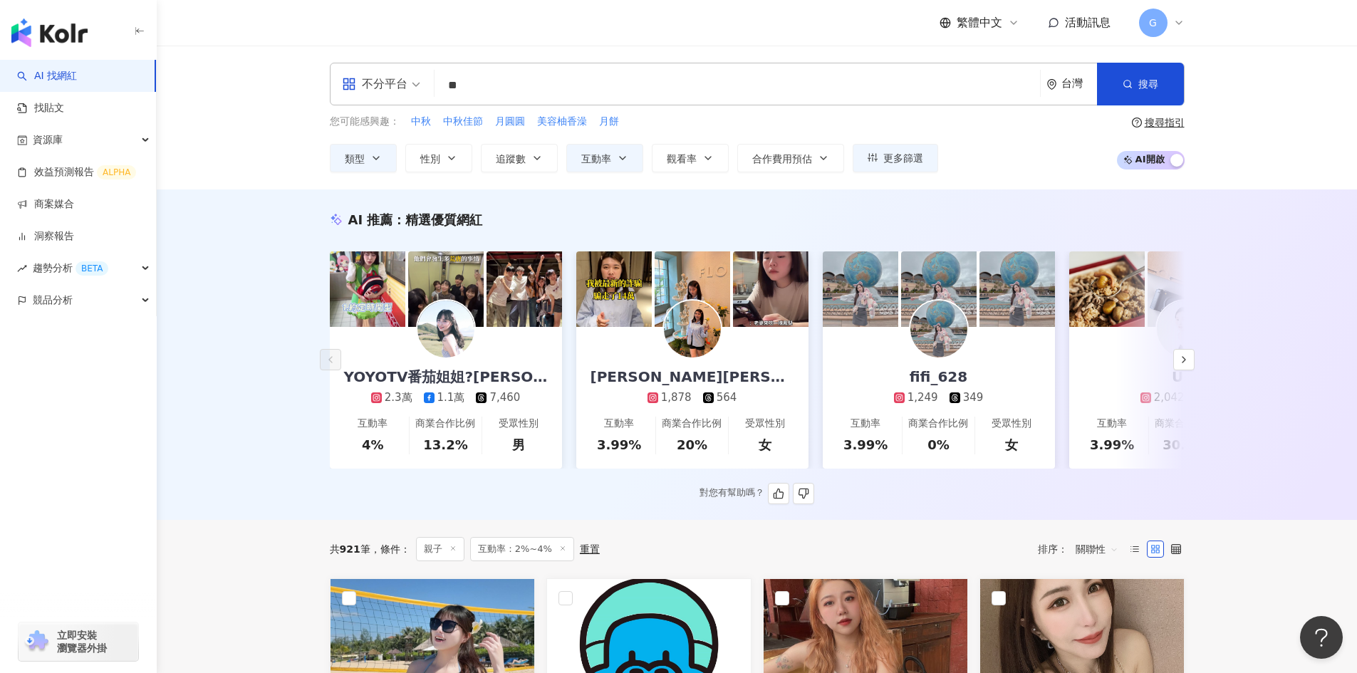
click at [993, 218] on div "AI 推薦 ： 精選優質網紅" at bounding box center [757, 220] width 855 height 18
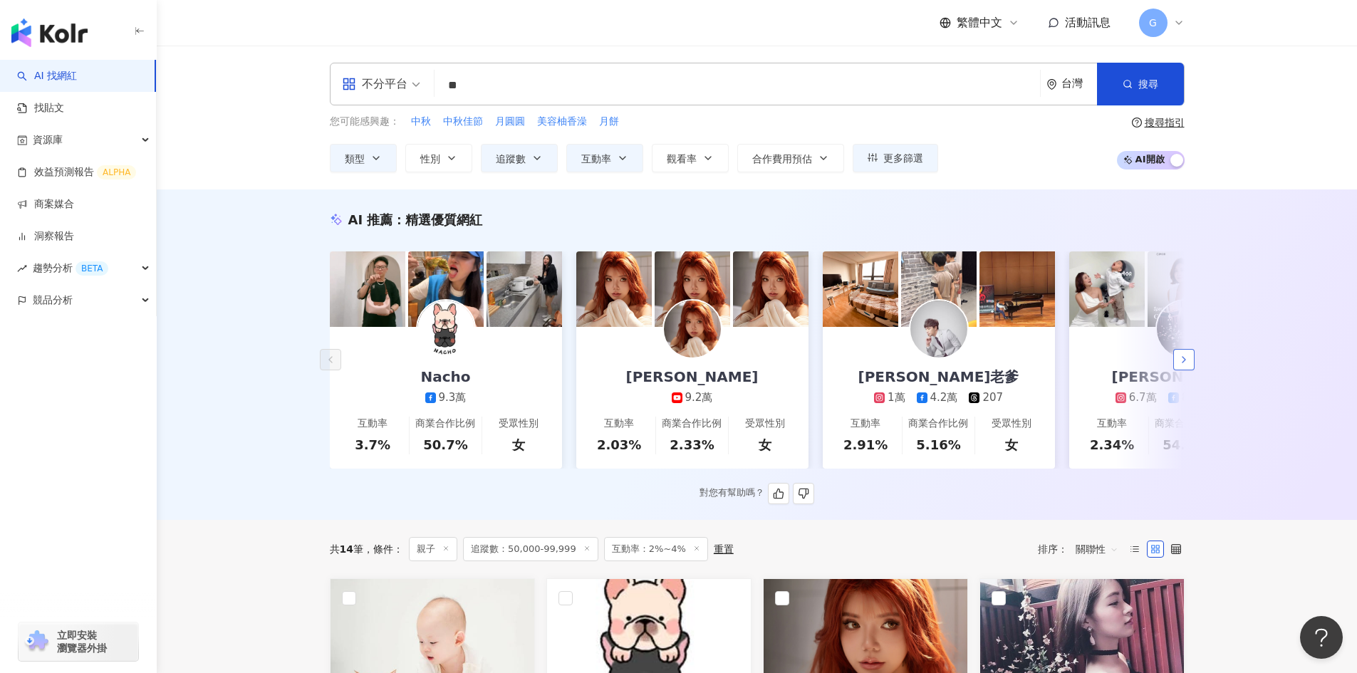
click at [1184, 363] on polyline "button" at bounding box center [1184, 360] width 3 height 6
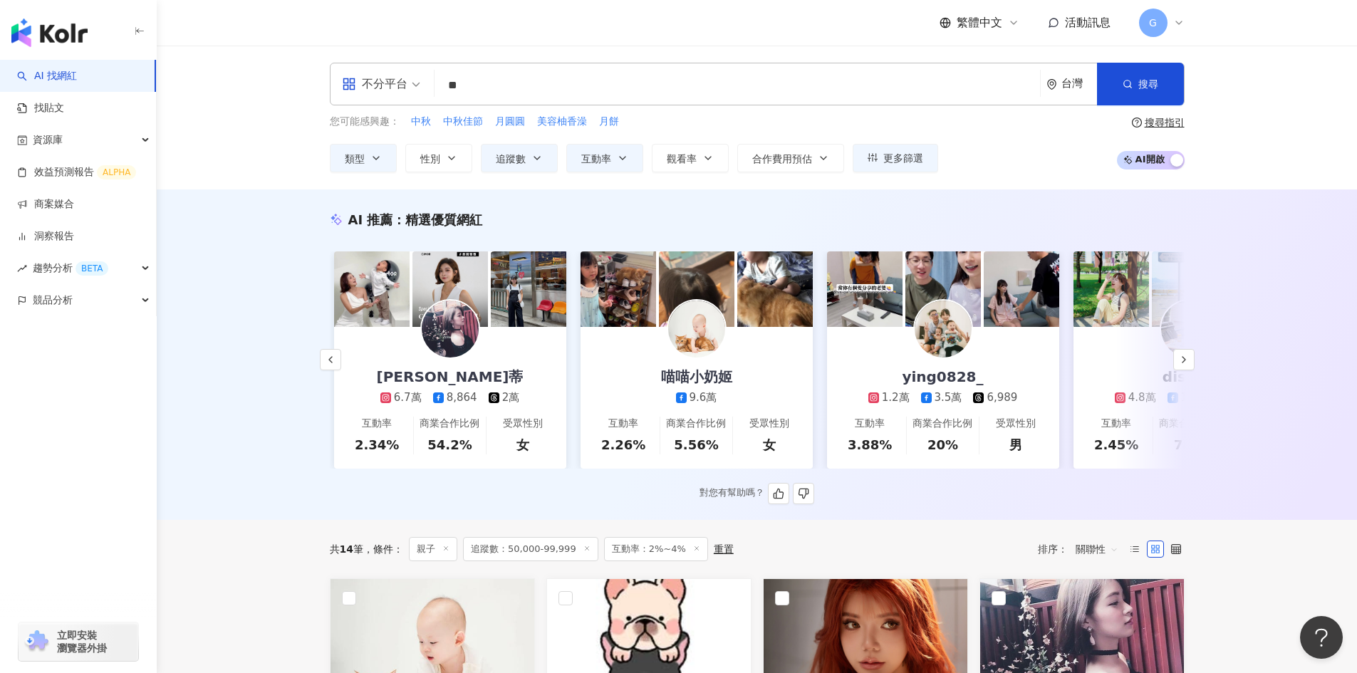
scroll to position [0, 740]
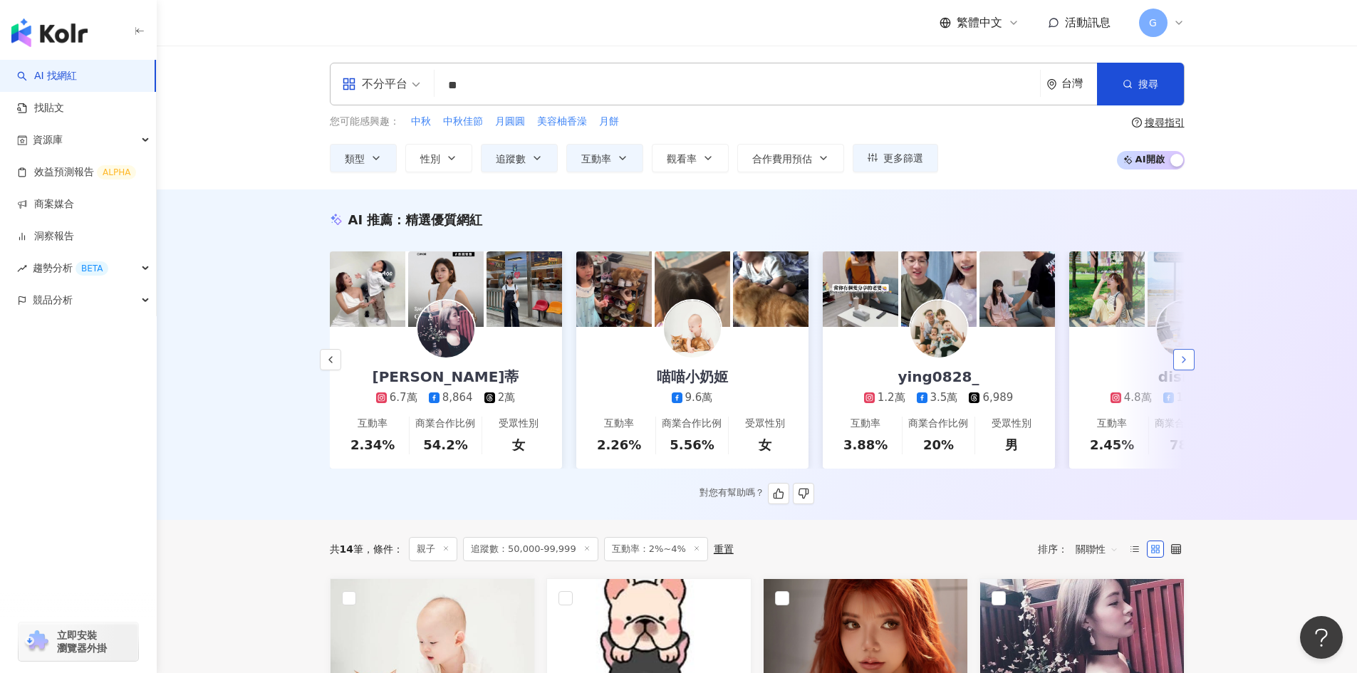
click at [1181, 366] on icon "button" at bounding box center [1184, 359] width 11 height 11
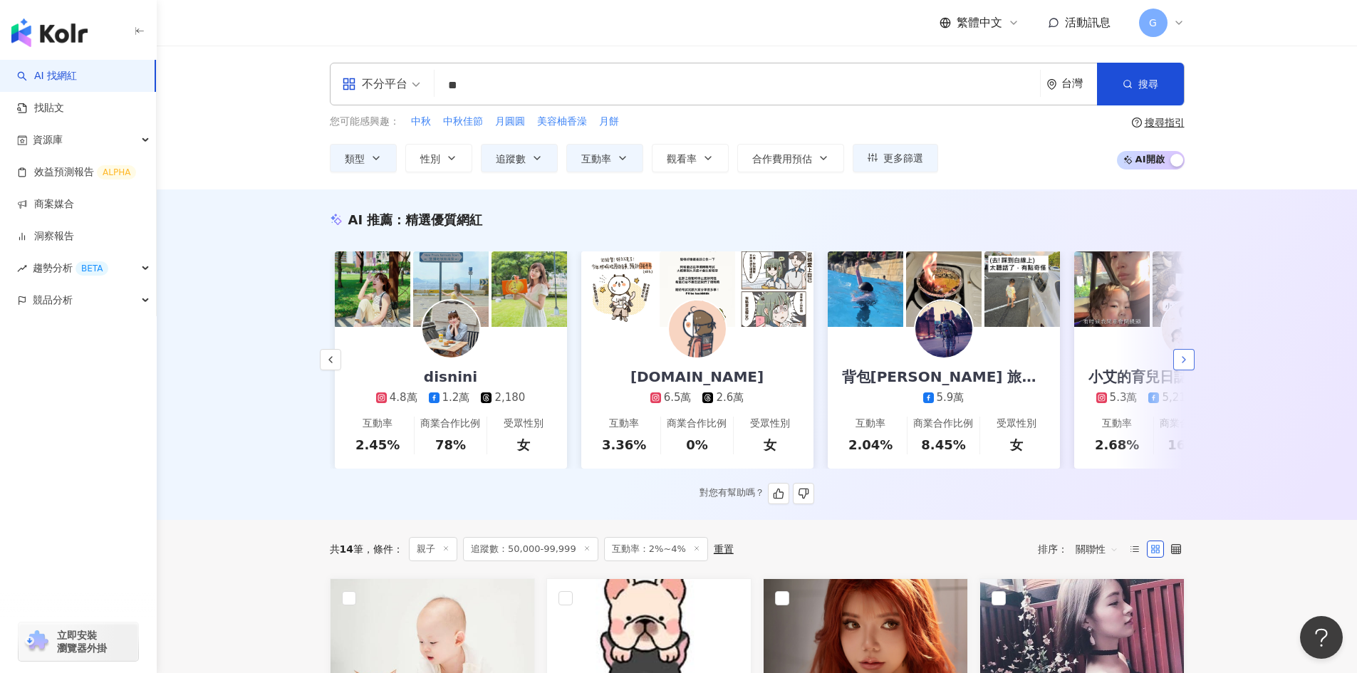
scroll to position [0, 1479]
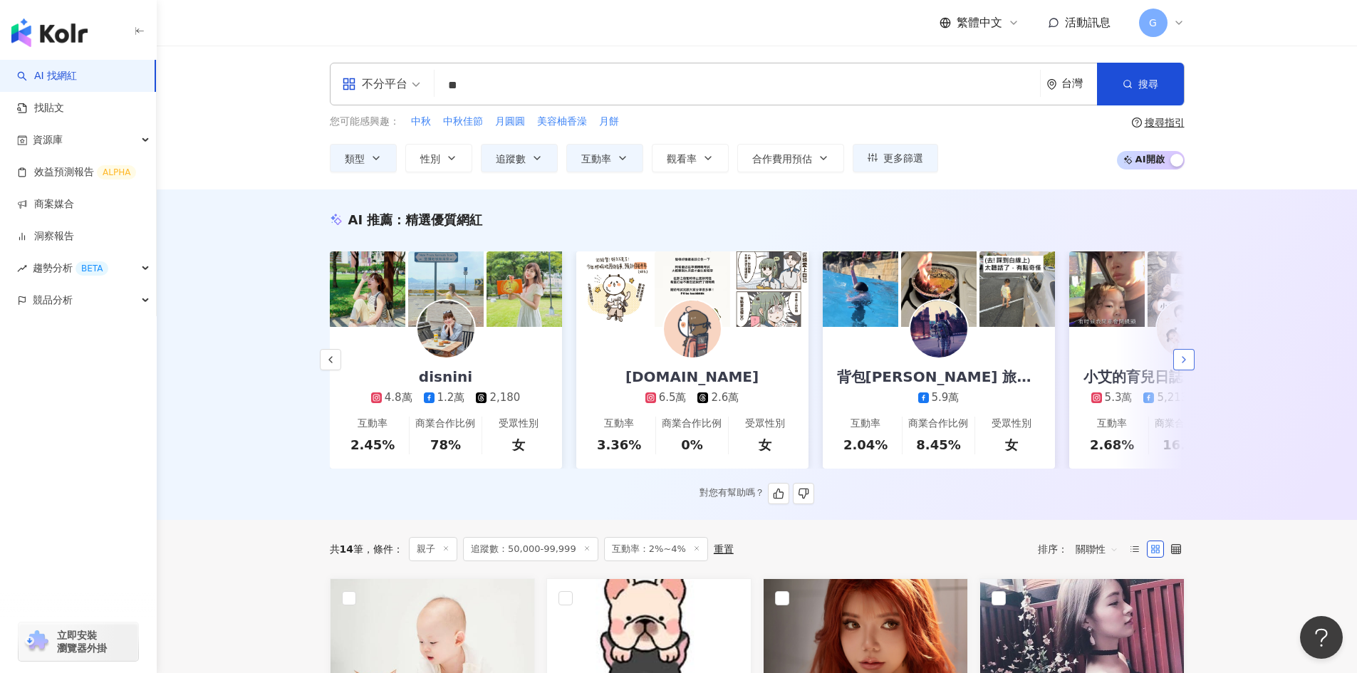
click at [1181, 366] on icon "button" at bounding box center [1184, 359] width 11 height 11
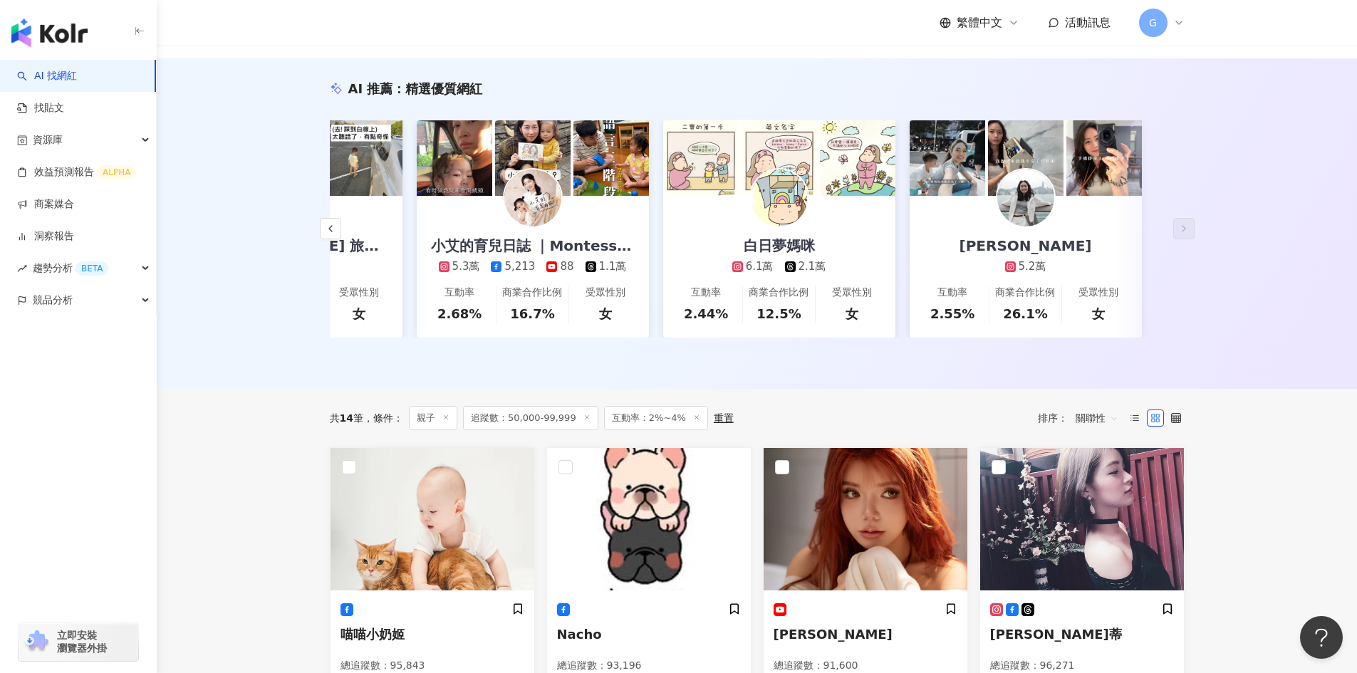
scroll to position [356, 0]
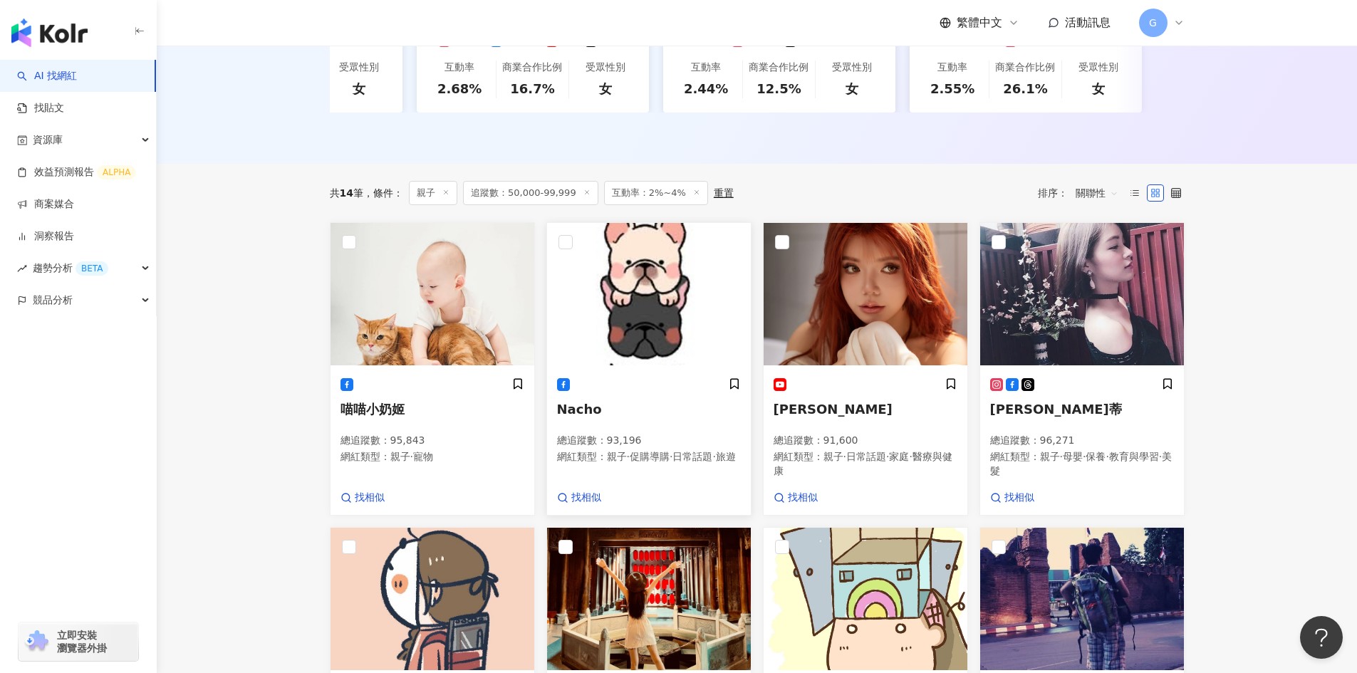
drag, startPoint x: 445, startPoint y: 421, endPoint x: 557, endPoint y: 428, distance: 111.3
click at [557, 417] on span "Nacho" at bounding box center [579, 409] width 45 height 15
click at [405, 380] on div "喵喵小奶姬 總追蹤數 ： 95,843 網紅類型 ： 親子 · 寵物 找相似" at bounding box center [433, 442] width 204 height 148
click at [1320, 328] on main "不分平台 ** 台灣 搜尋 customizedTag loading 網紅類型 家庭 / 親子 旅遊 / 親子 旅遊 搜尋名稱、敘述、貼文含有關鍵字 “ 親…" at bounding box center [757, 523] width 1201 height 1668
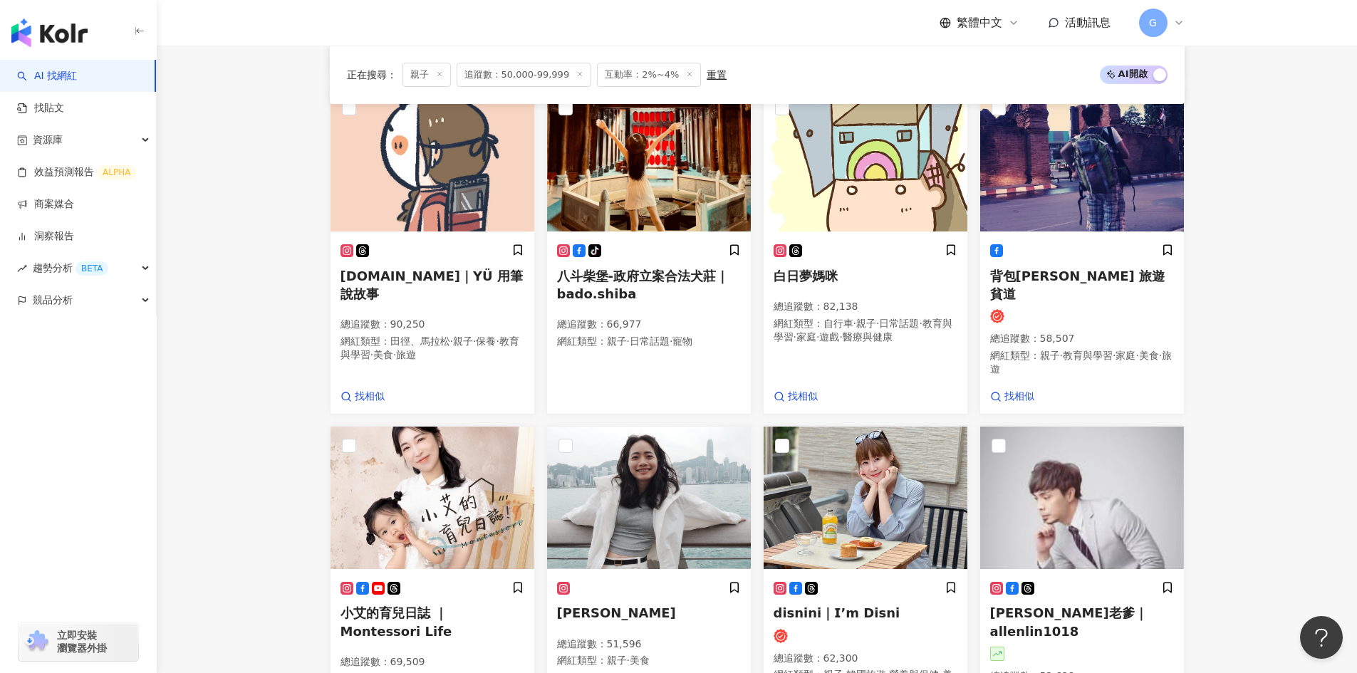
scroll to position [926, 0]
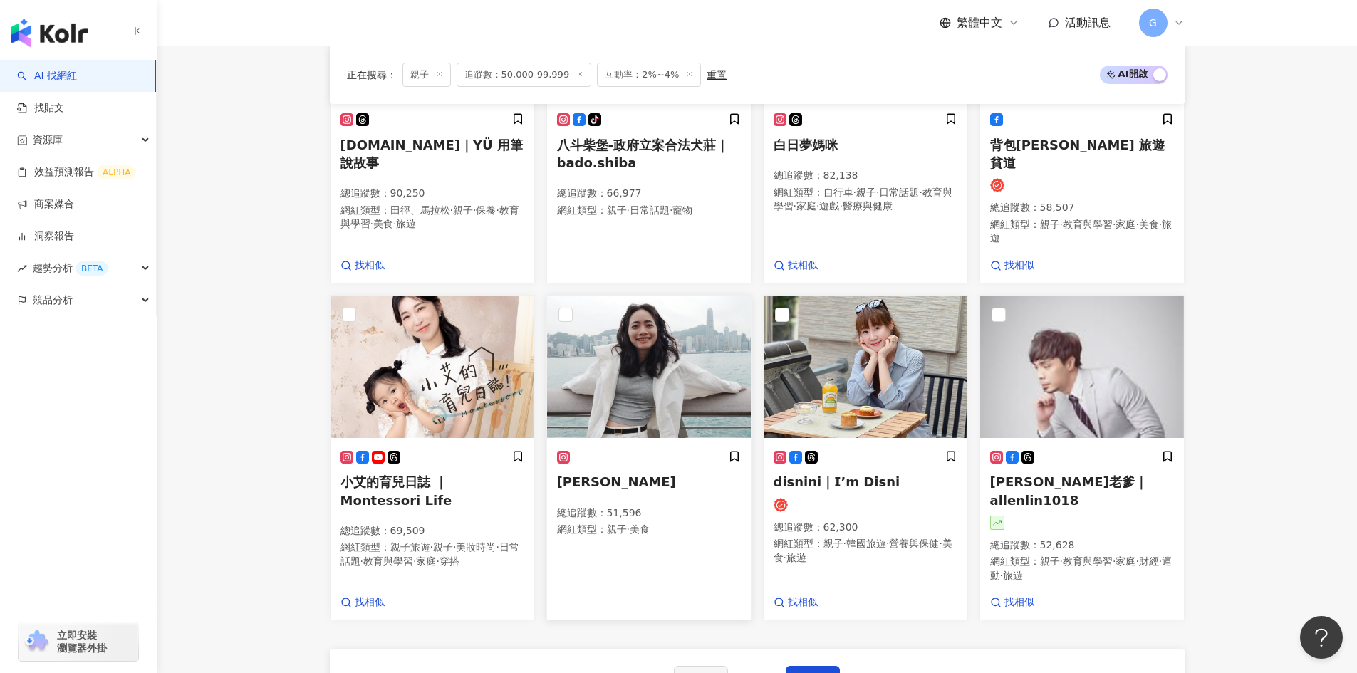
click at [673, 373] on img at bounding box center [649, 367] width 204 height 143
click at [863, 323] on img at bounding box center [866, 367] width 204 height 143
click at [822, 662] on button "下一頁" at bounding box center [813, 680] width 54 height 29
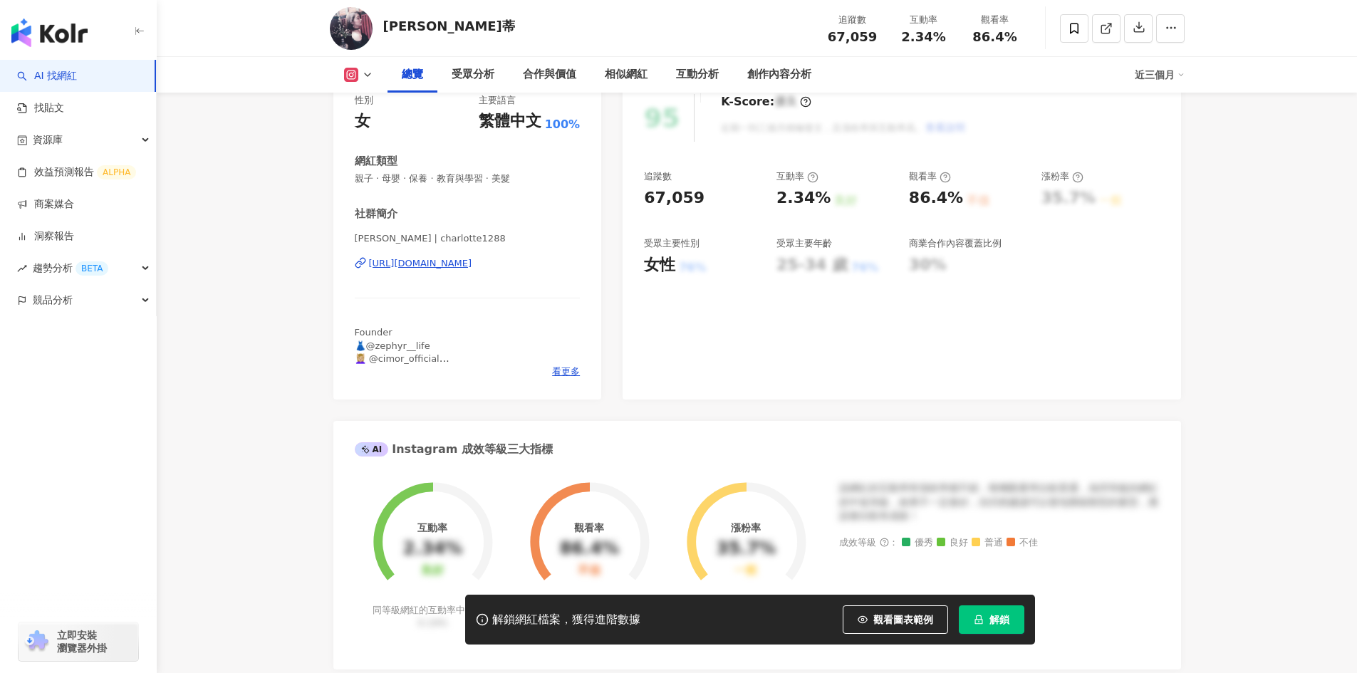
scroll to position [143, 0]
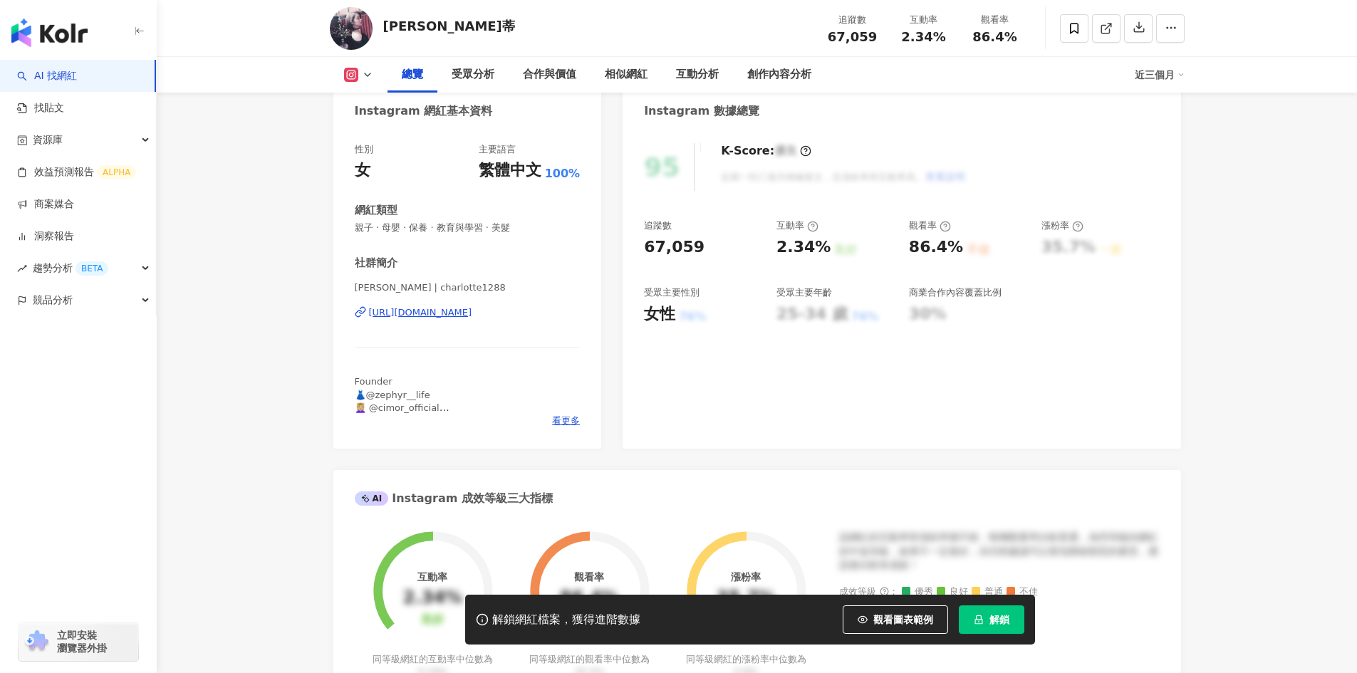
click at [447, 312] on div "https://www.instagram.com/charlotte1288/" at bounding box center [420, 312] width 103 height 13
drag, startPoint x: 288, startPoint y: 622, endPoint x: 598, endPoint y: 673, distance: 314.1
click at [288, 622] on div "解鎖網紅檔案，獲得進階數據 觀看圖表範例 解鎖" at bounding box center [678, 620] width 1357 height 50
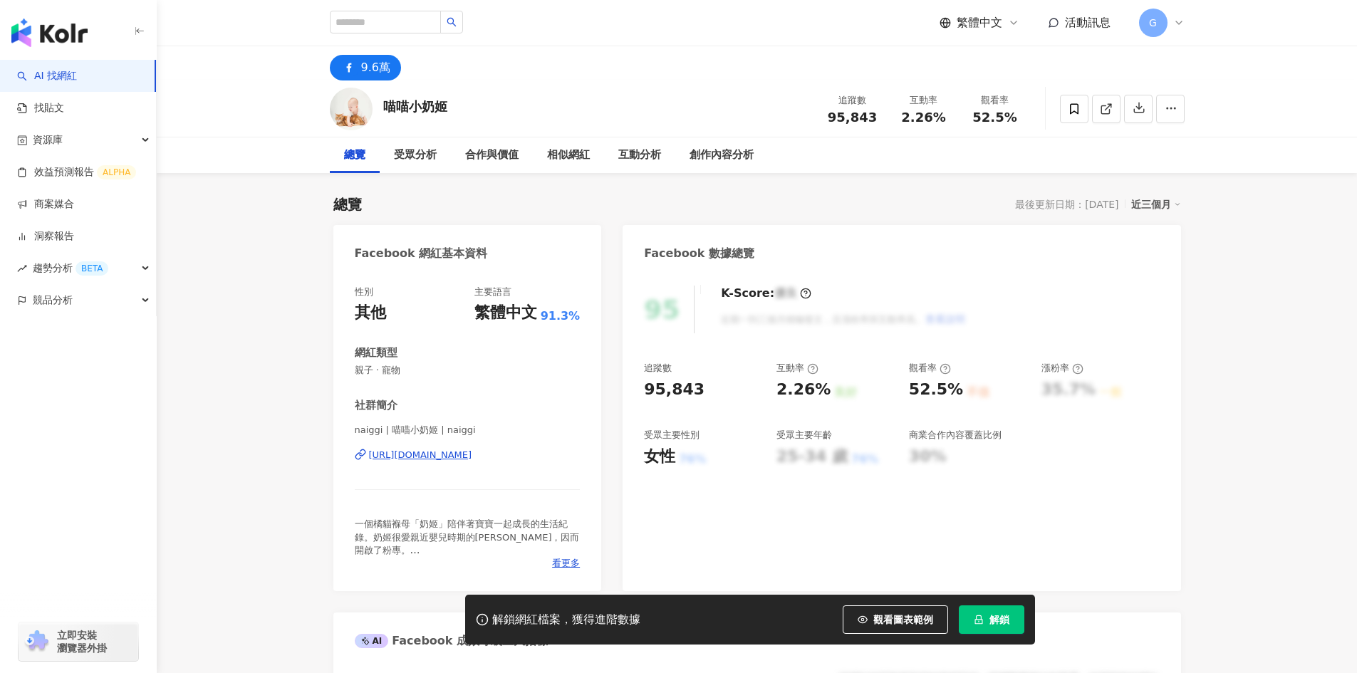
click at [462, 450] on div "https://www.facebook.com/321859795155975" at bounding box center [420, 455] width 103 height 13
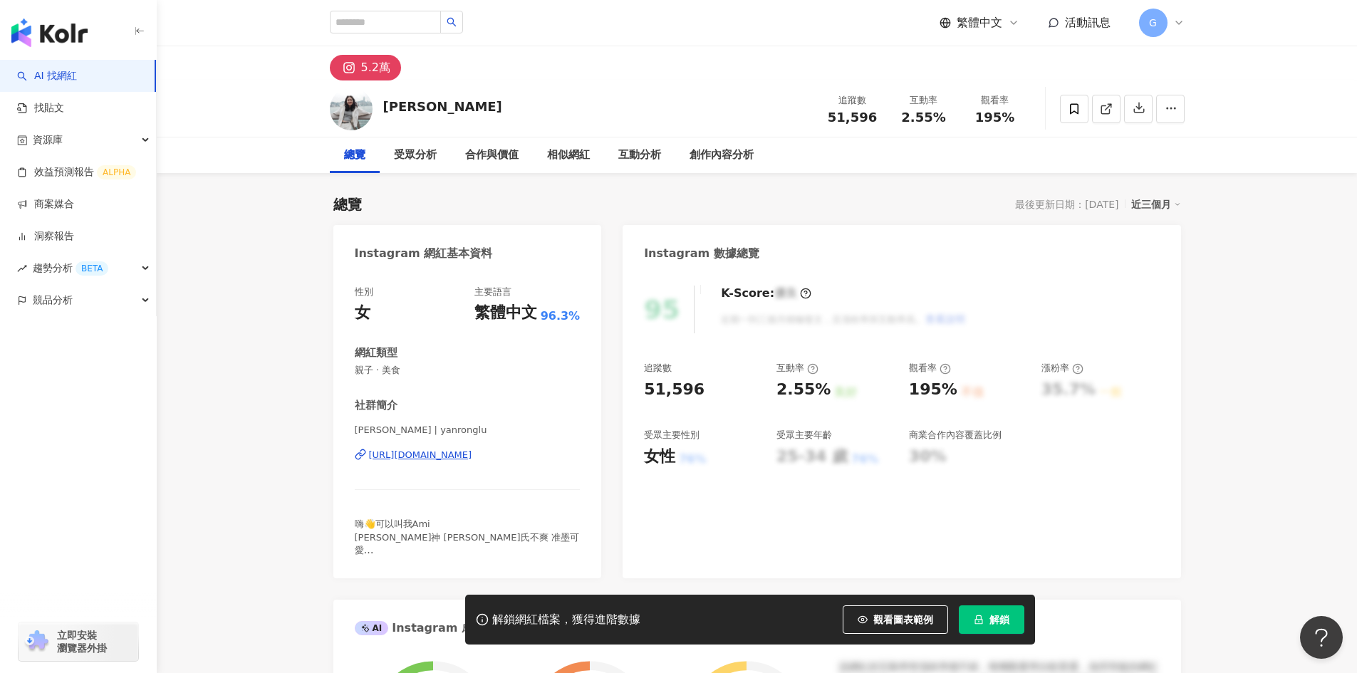
click at [472, 457] on div "[URL][DOMAIN_NAME]" at bounding box center [420, 455] width 103 height 13
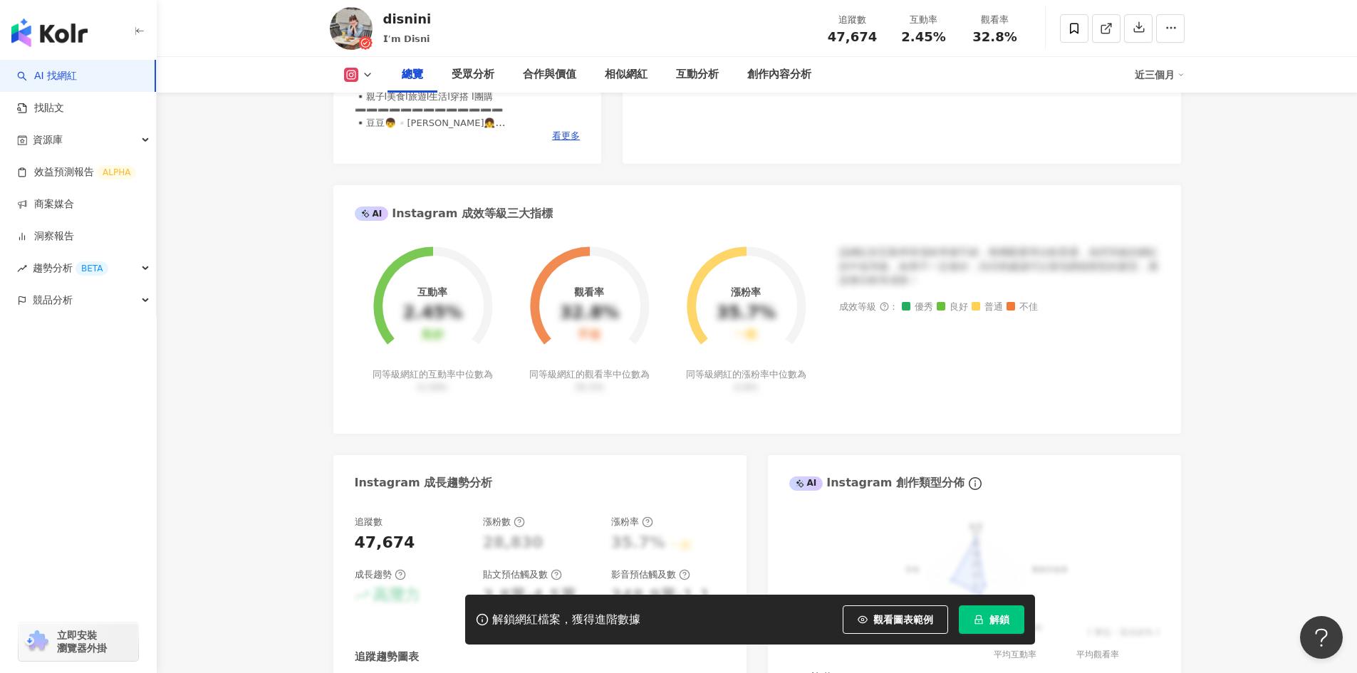
scroll to position [143, 0]
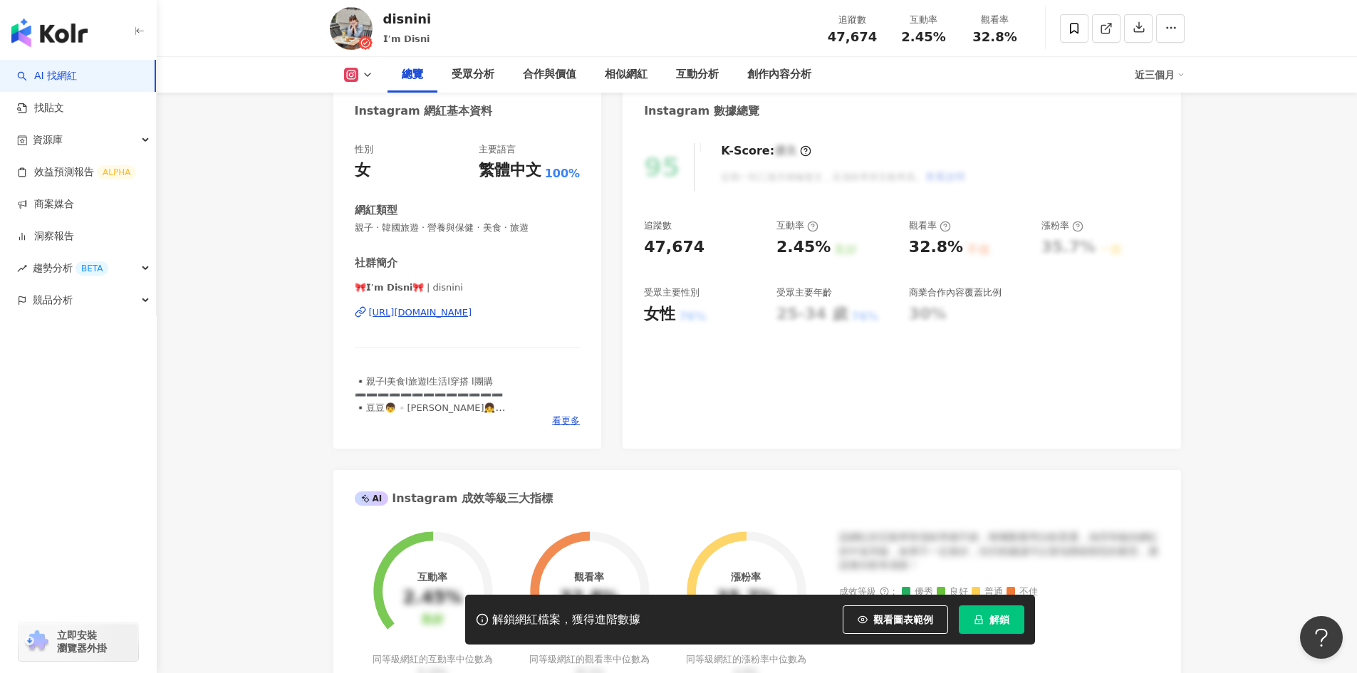
click at [448, 312] on div "[URL][DOMAIN_NAME]" at bounding box center [420, 312] width 103 height 13
